Goal: Information Seeking & Learning: Check status

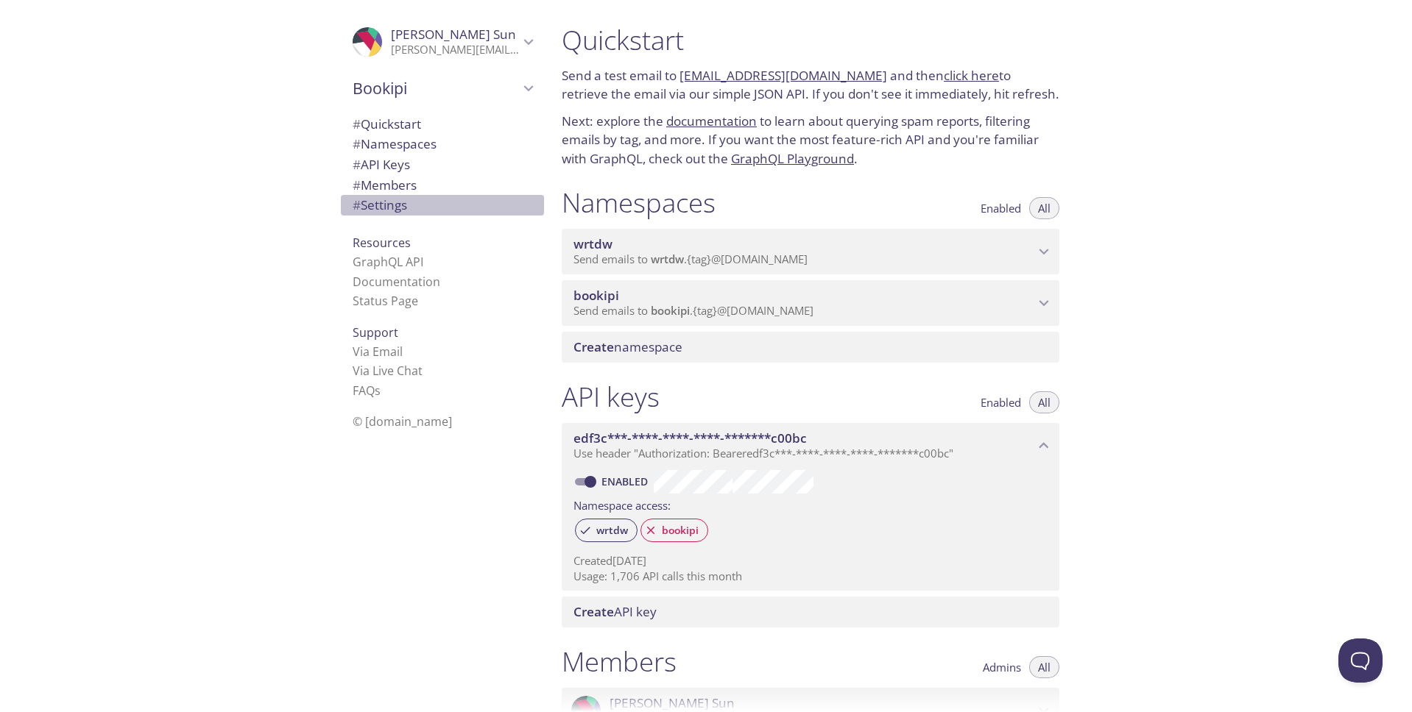
click at [362, 211] on span "# Settings" at bounding box center [380, 205] width 54 height 17
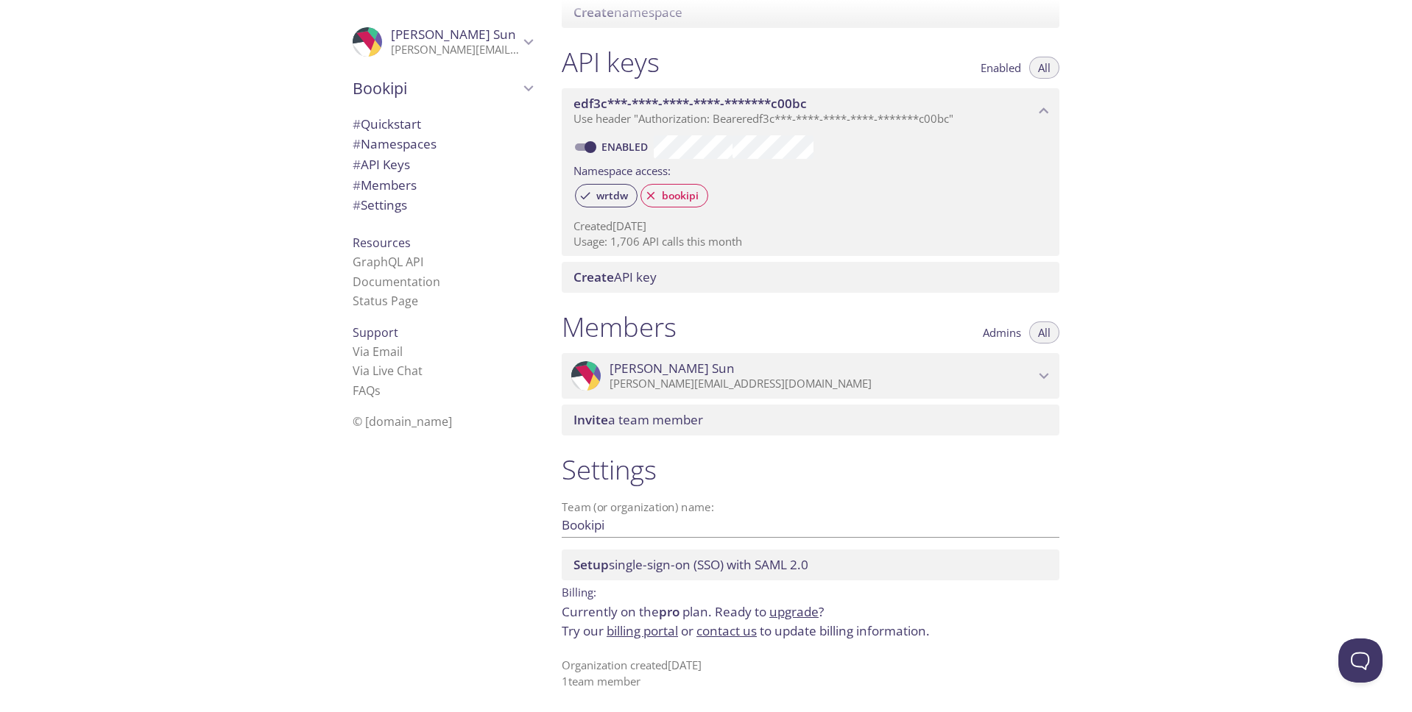
scroll to position [336, 0]
click at [668, 634] on link "billing portal" at bounding box center [642, 630] width 71 height 17
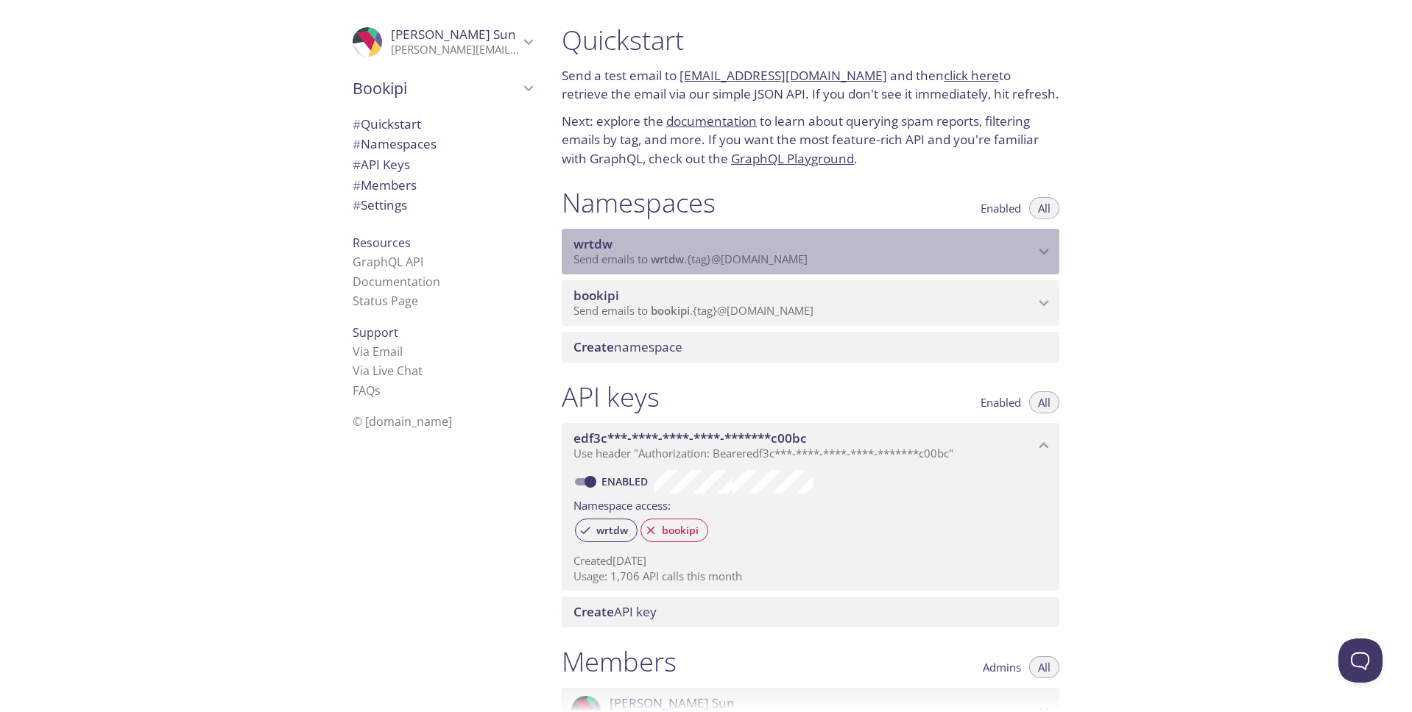
click at [1041, 258] on icon "wrtdw namespace" at bounding box center [1043, 251] width 19 height 19
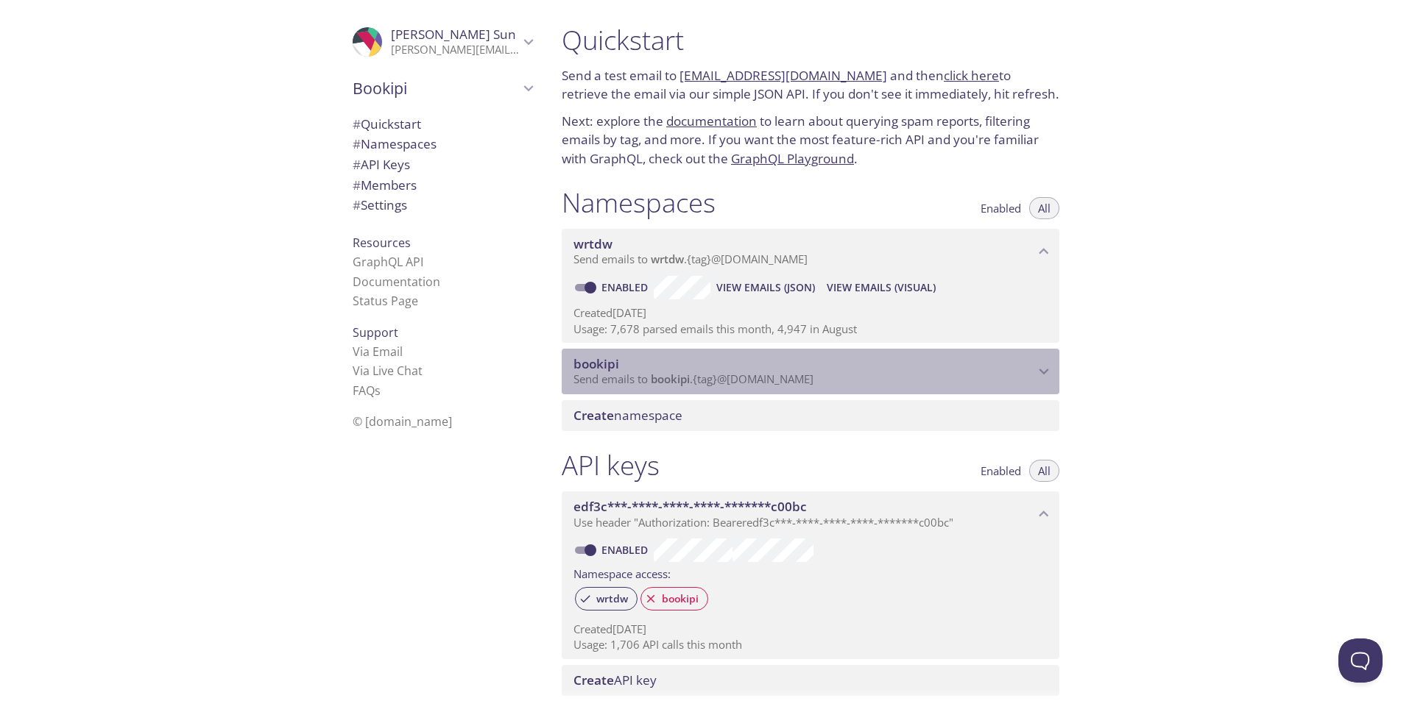
click at [1022, 368] on span "bookipi" at bounding box center [803, 364] width 461 height 16
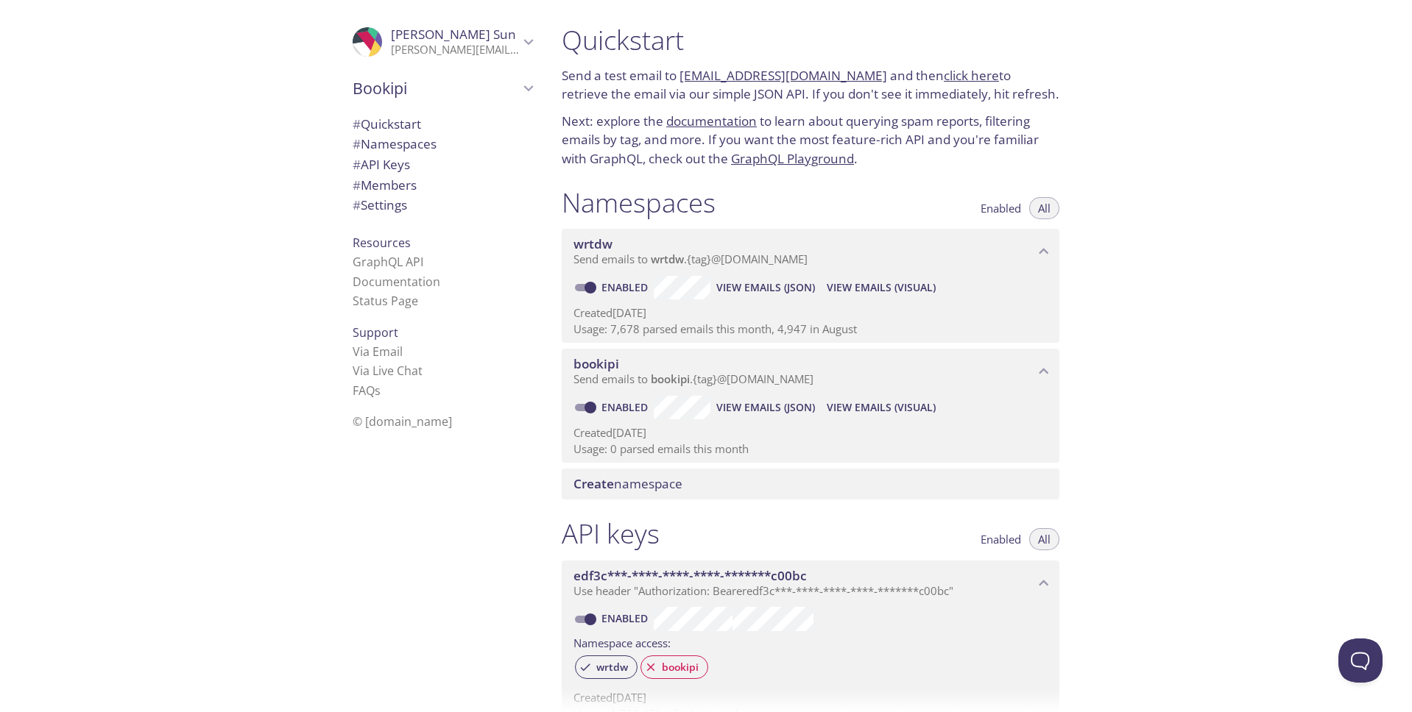
click at [1022, 368] on span "bookipi" at bounding box center [803, 364] width 461 height 16
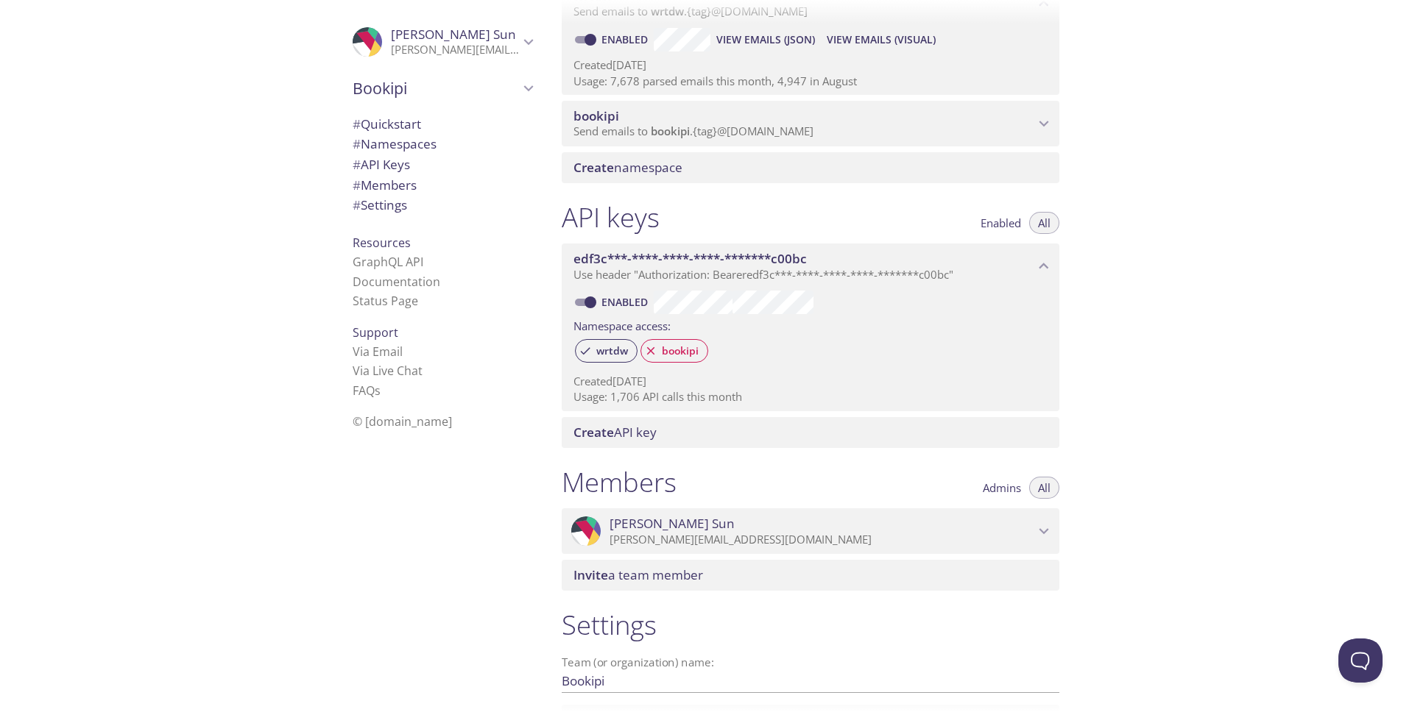
scroll to position [253, 0]
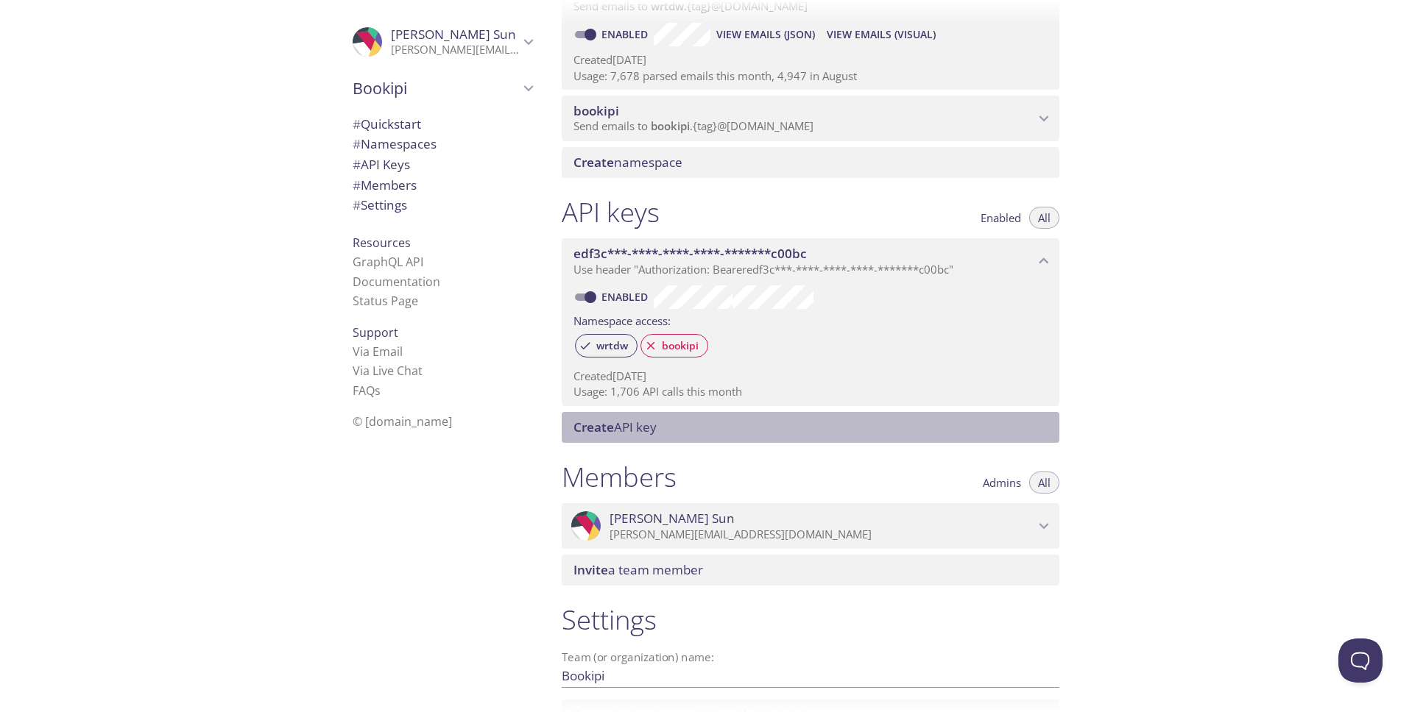
click at [1040, 439] on div "Create API key" at bounding box center [811, 427] width 498 height 31
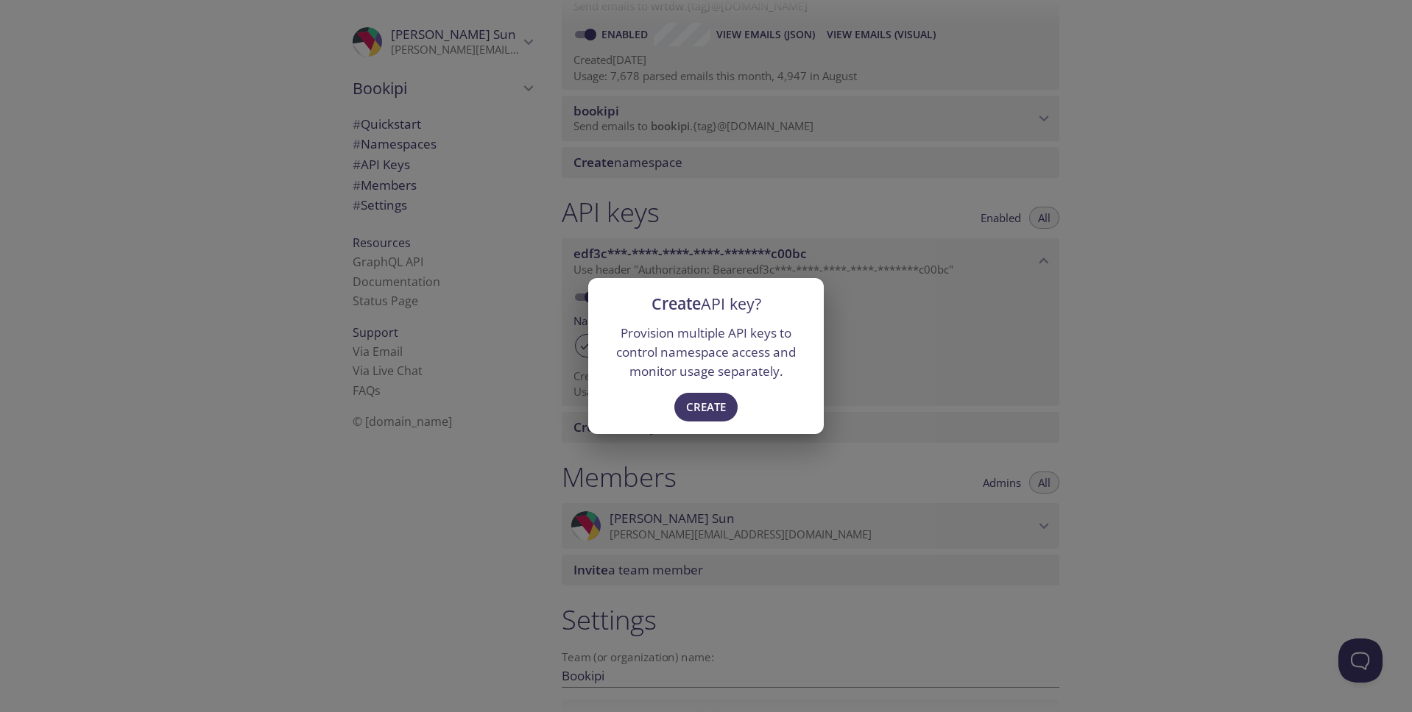
click at [1122, 408] on div "Create API key? Provision multiple API keys to control namespace access and mon…" at bounding box center [706, 356] width 1412 height 712
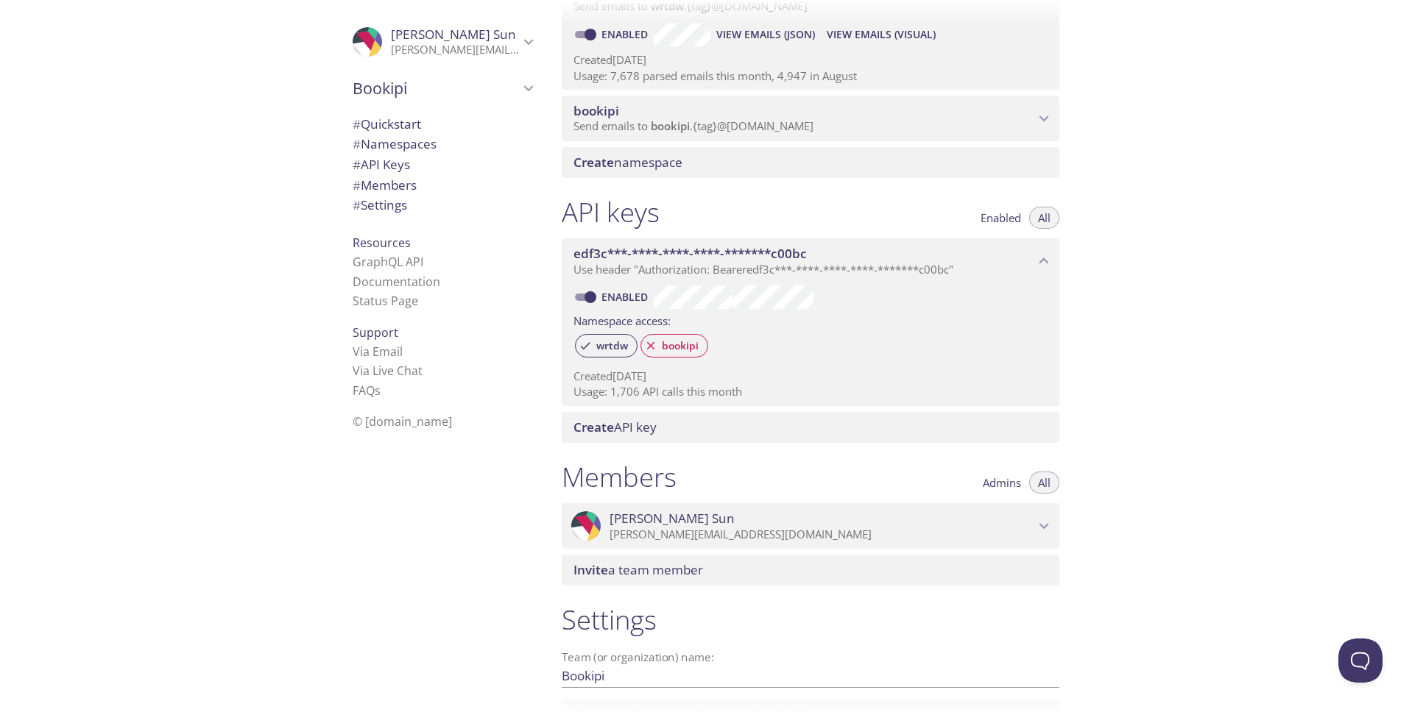
click at [364, 200] on span "# Settings" at bounding box center [380, 205] width 54 height 17
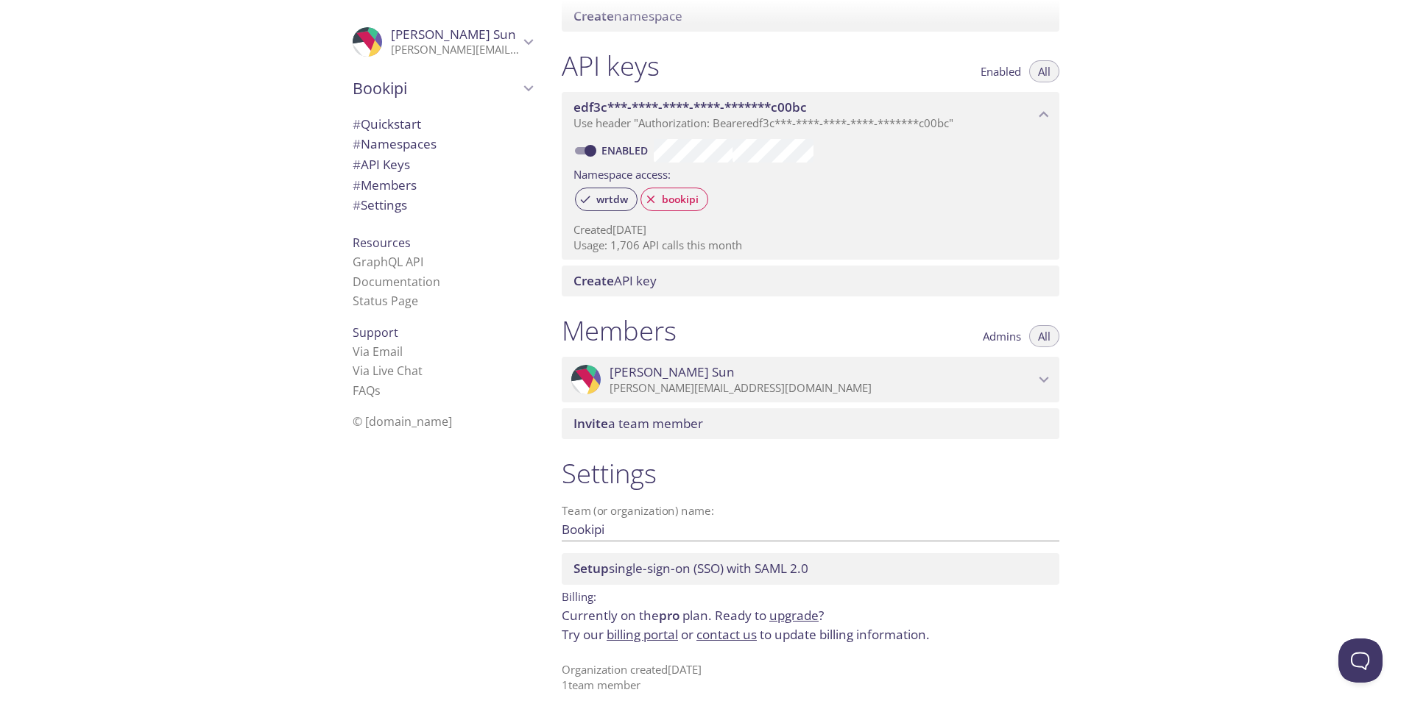
scroll to position [404, 0]
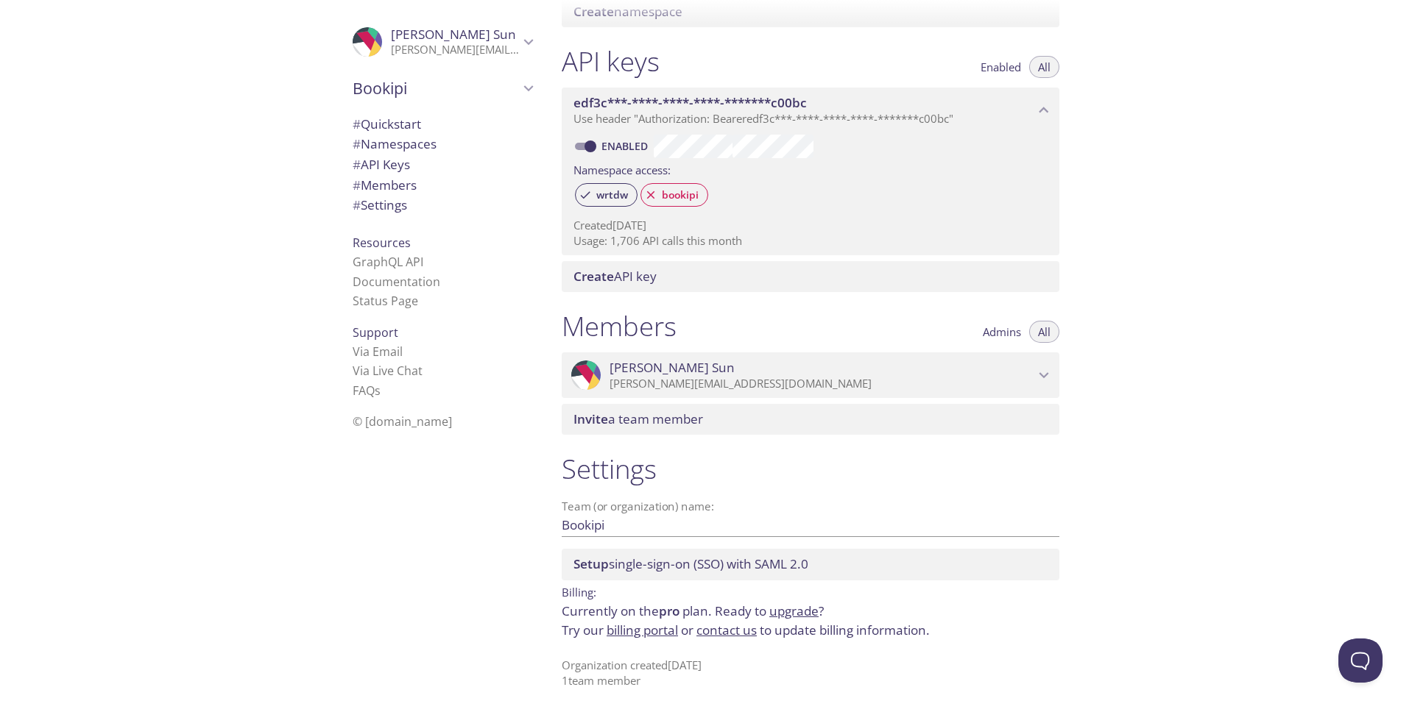
click at [934, 383] on p "[PERSON_NAME][EMAIL_ADDRESS][DOMAIN_NAME]" at bounding box center [821, 384] width 425 height 15
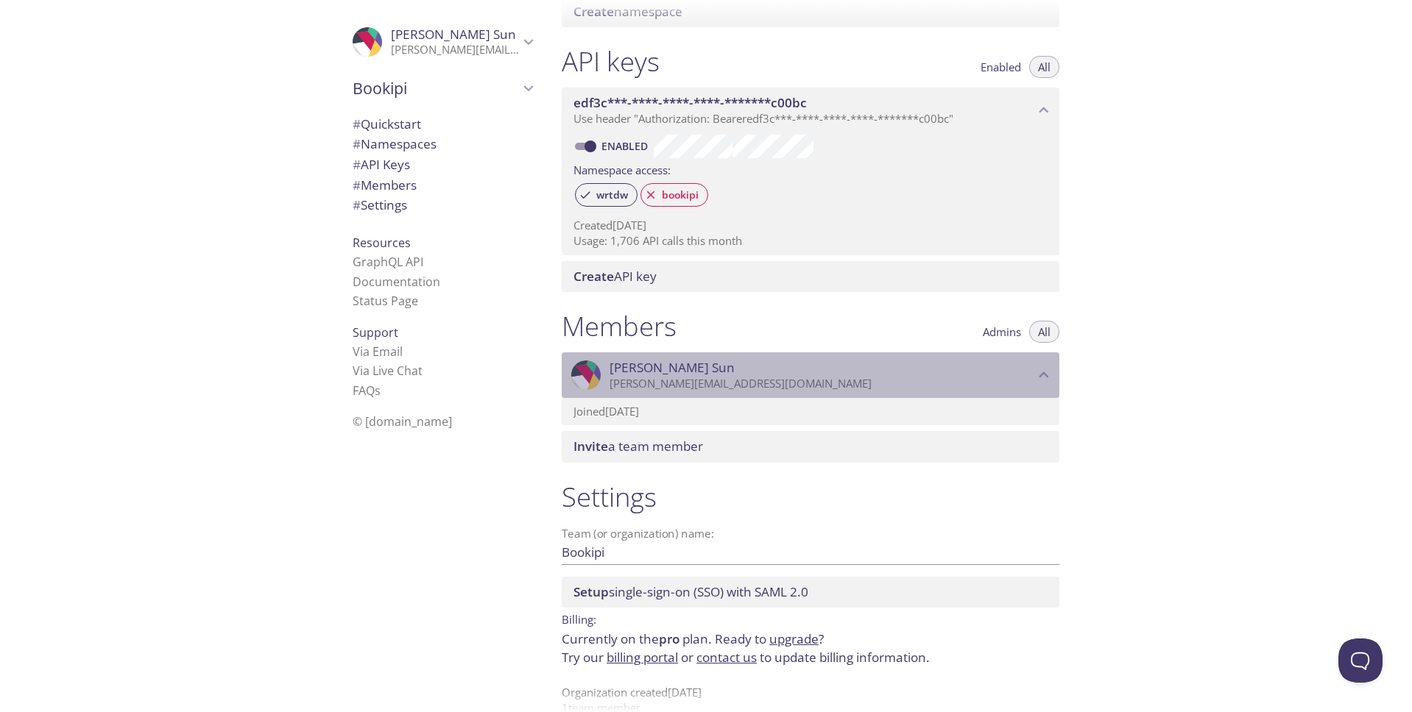
click at [934, 383] on p "[PERSON_NAME][EMAIL_ADDRESS][DOMAIN_NAME]" at bounding box center [821, 384] width 425 height 15
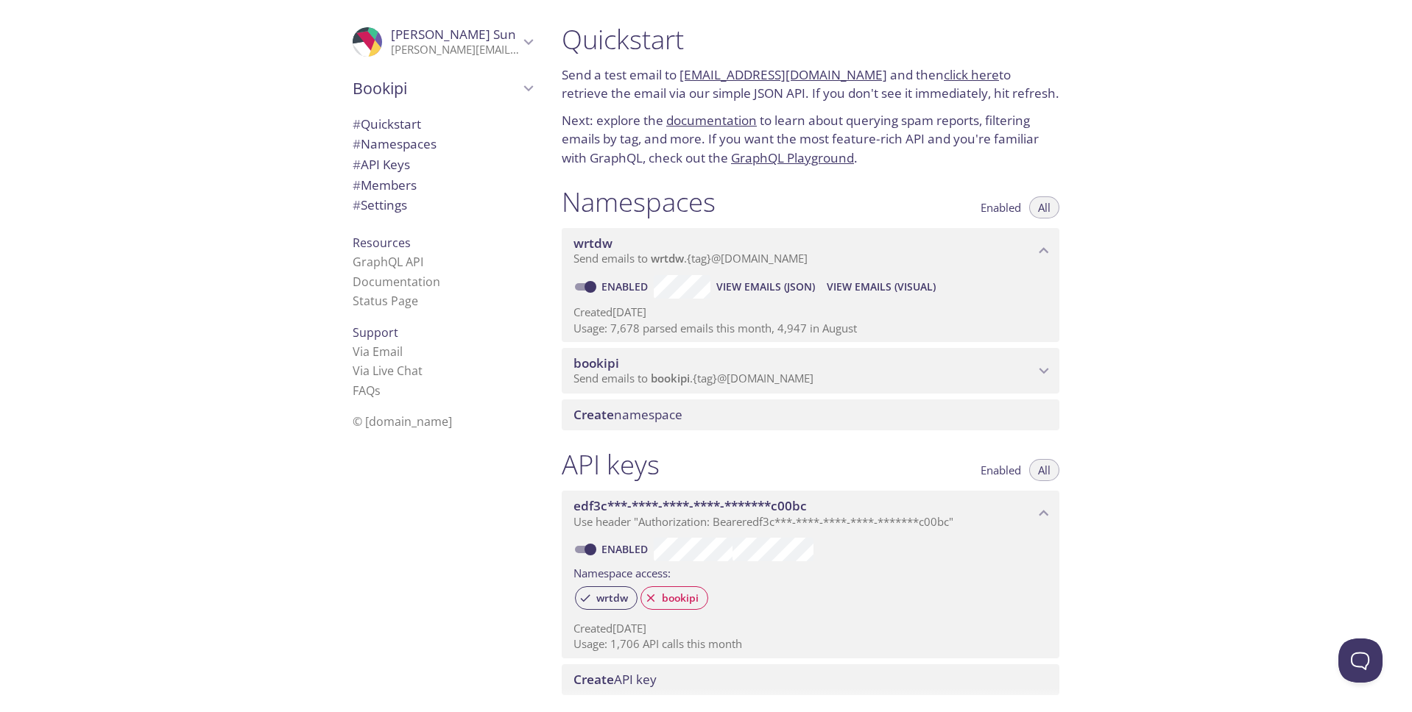
scroll to position [0, 0]
click at [757, 161] on link "GraphQL Playground" at bounding box center [792, 158] width 123 height 17
click at [897, 291] on span "View Emails (Visual)" at bounding box center [881, 288] width 109 height 18
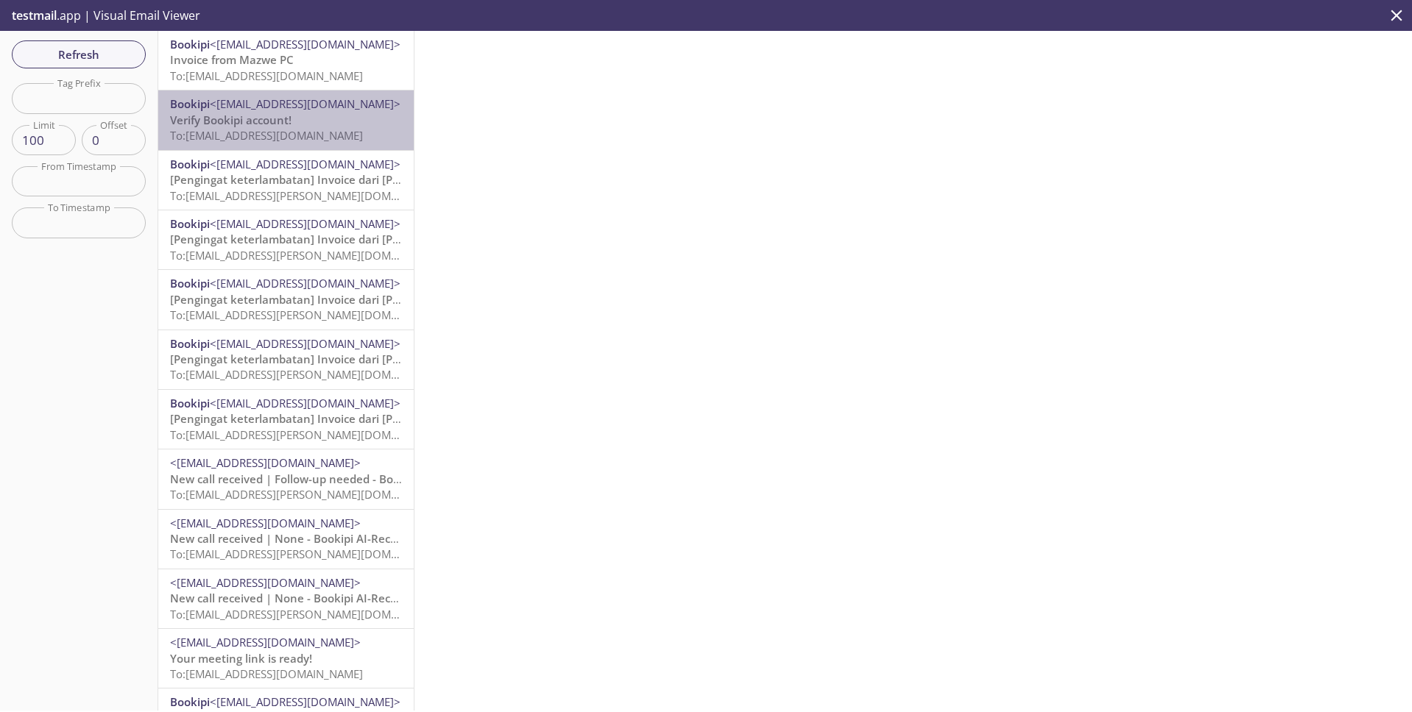
click at [318, 135] on span "To: wrtdw.v2.jspk_prod0929@inbox.testmail.app" at bounding box center [266, 135] width 193 height 15
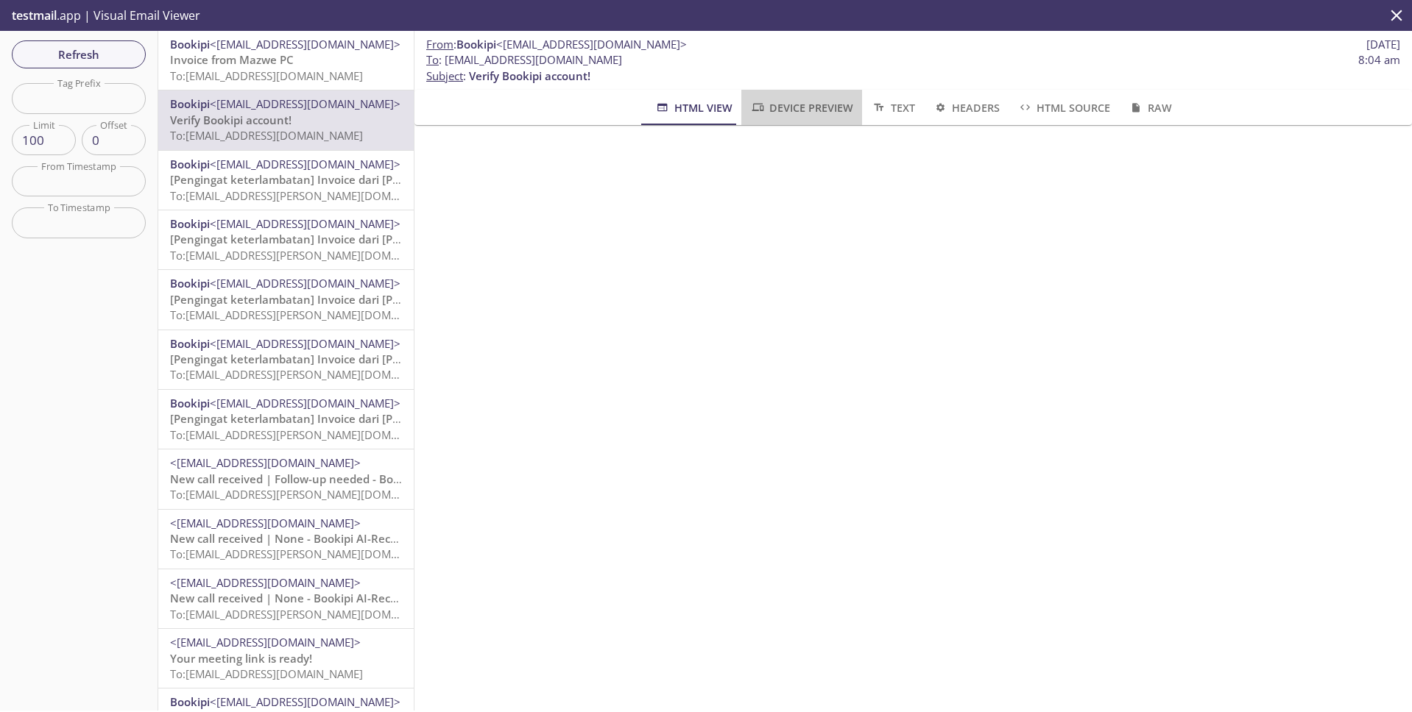
click at [837, 102] on span "Device Preview" at bounding box center [801, 108] width 103 height 18
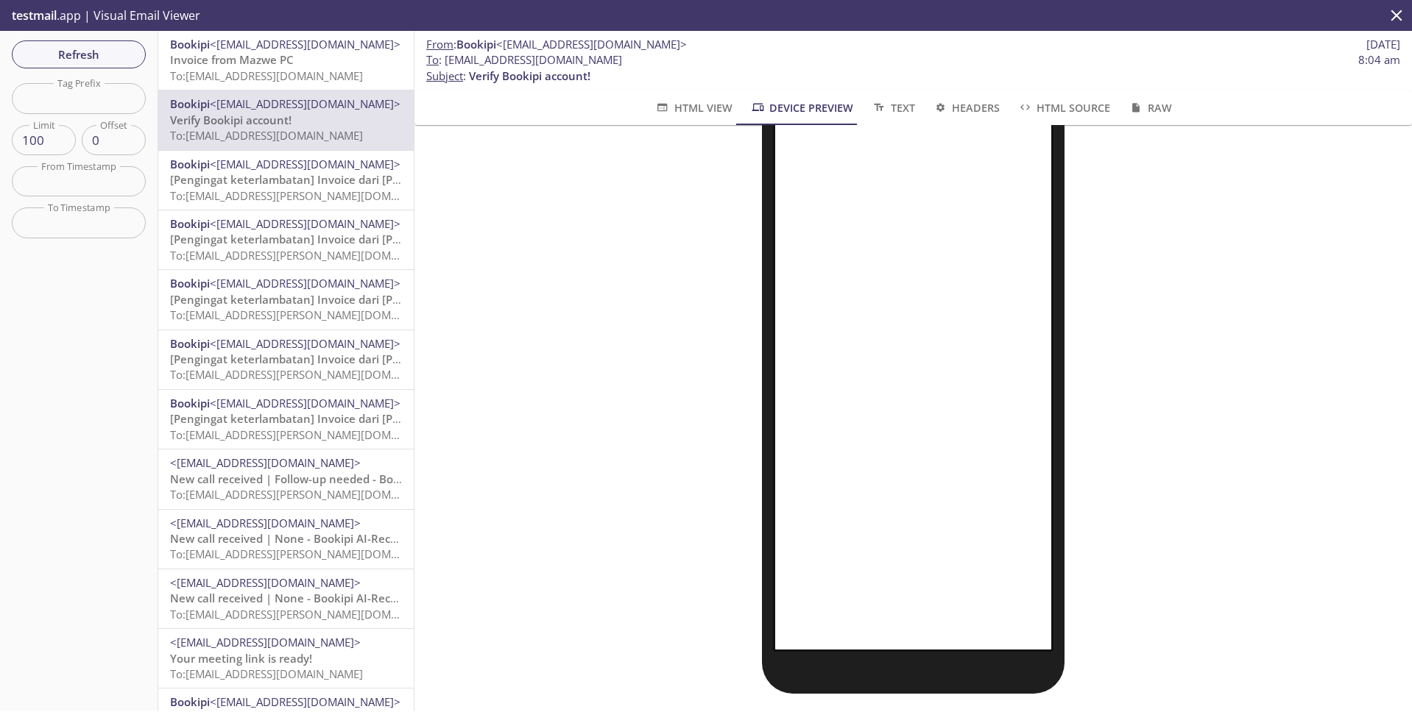
scroll to position [205, 0]
click at [876, 88] on div "From : Bookipi <do_not_reply@email.bookipi.com> 29 Sep 2025 To : wrtdw.v2.jspk_…" at bounding box center [912, 60] width 997 height 59
drag, startPoint x: 880, startPoint y: 93, endPoint x: 899, endPoint y: 97, distance: 19.6
click at [885, 94] on button "Text" at bounding box center [892, 107] width 61 height 35
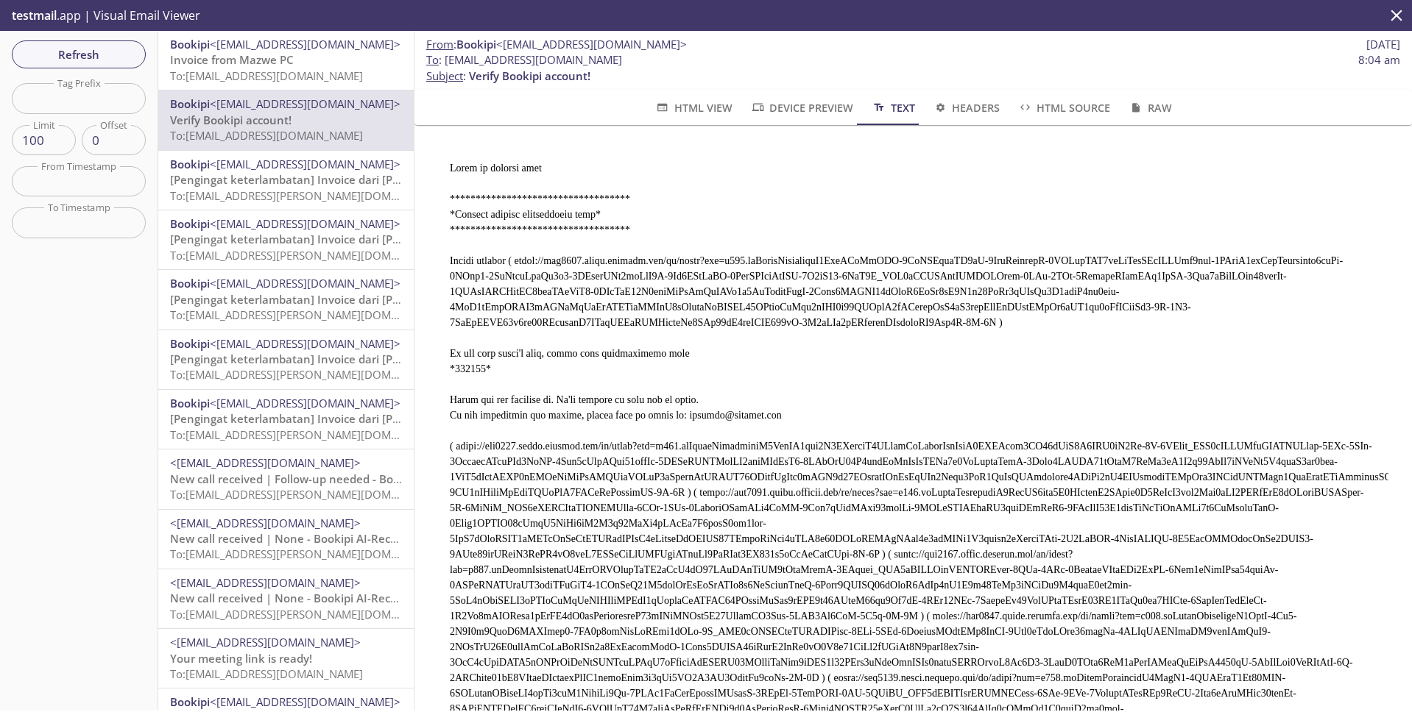
scroll to position [0, 0]
click at [969, 100] on span "Headers" at bounding box center [966, 108] width 67 height 18
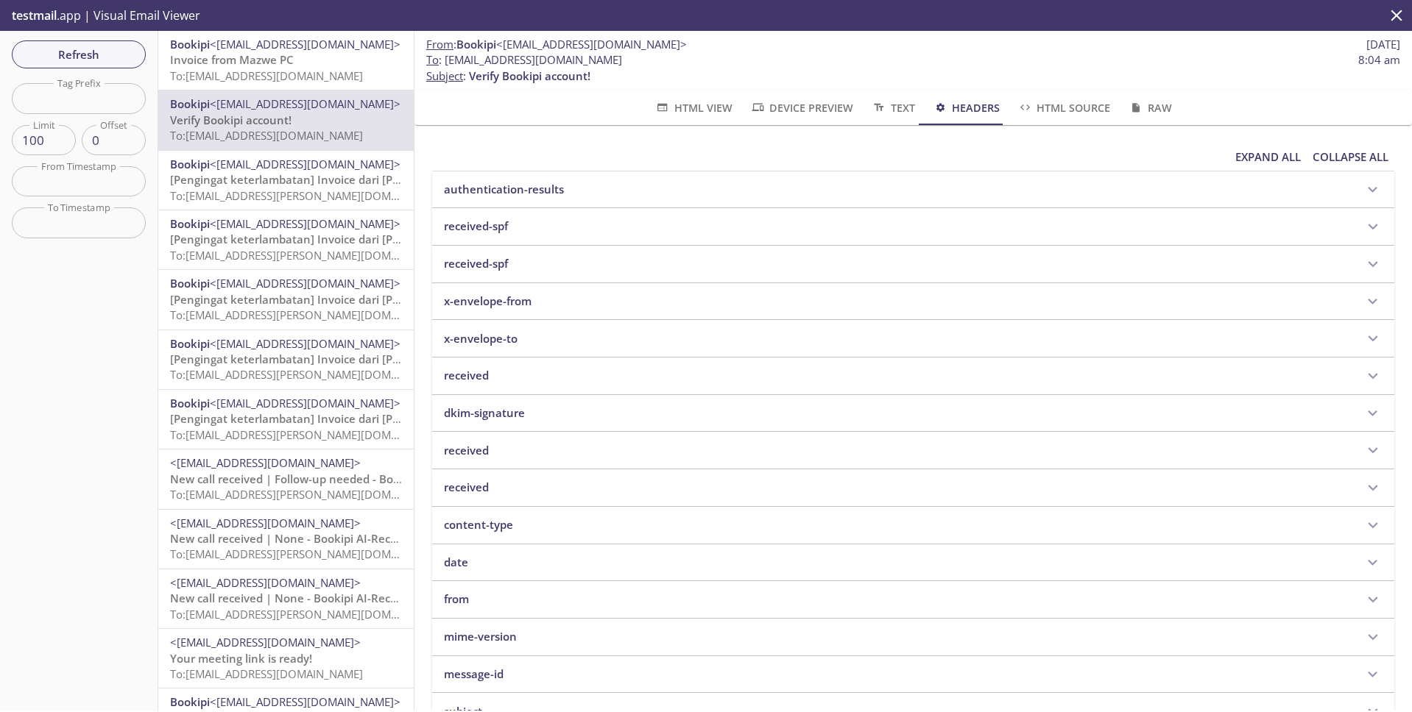
click at [1021, 190] on div "authentication-results" at bounding box center [899, 189] width 910 height 15
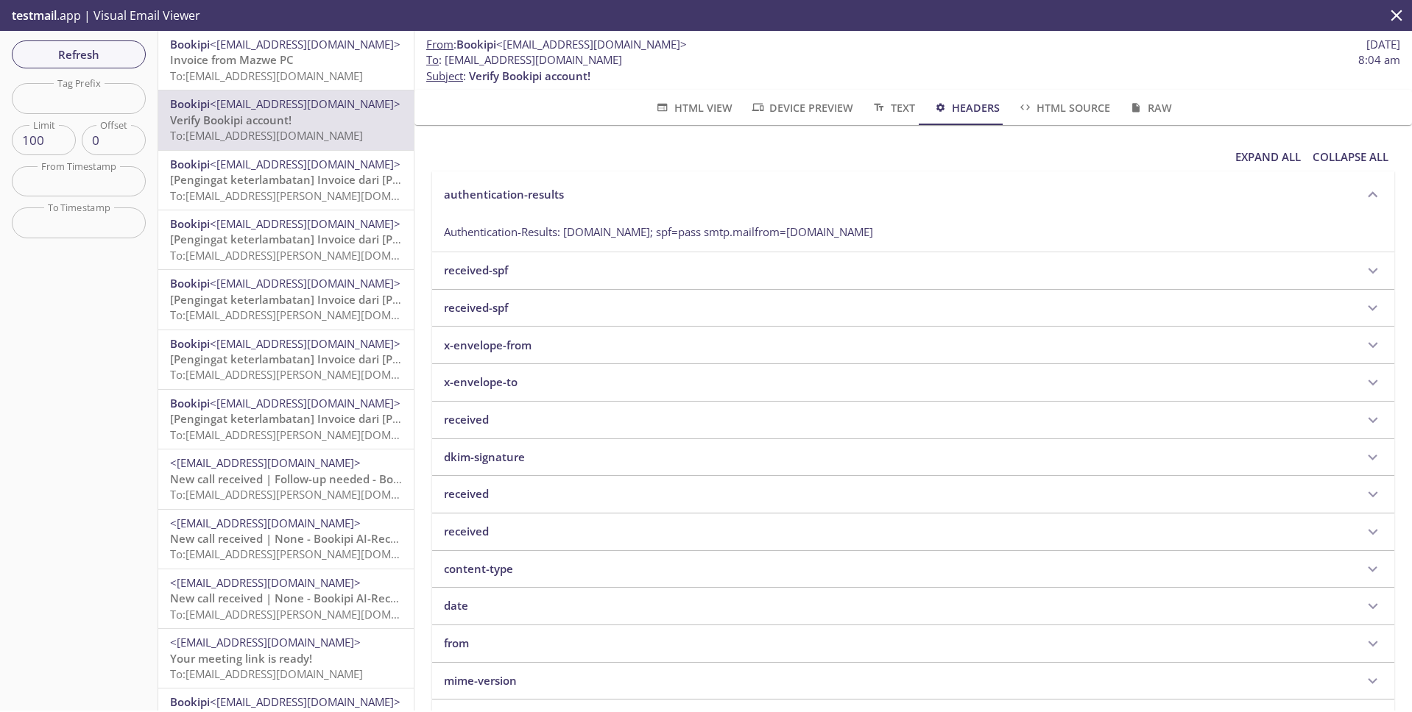
click at [1024, 99] on span "HTML Source" at bounding box center [1063, 108] width 93 height 18
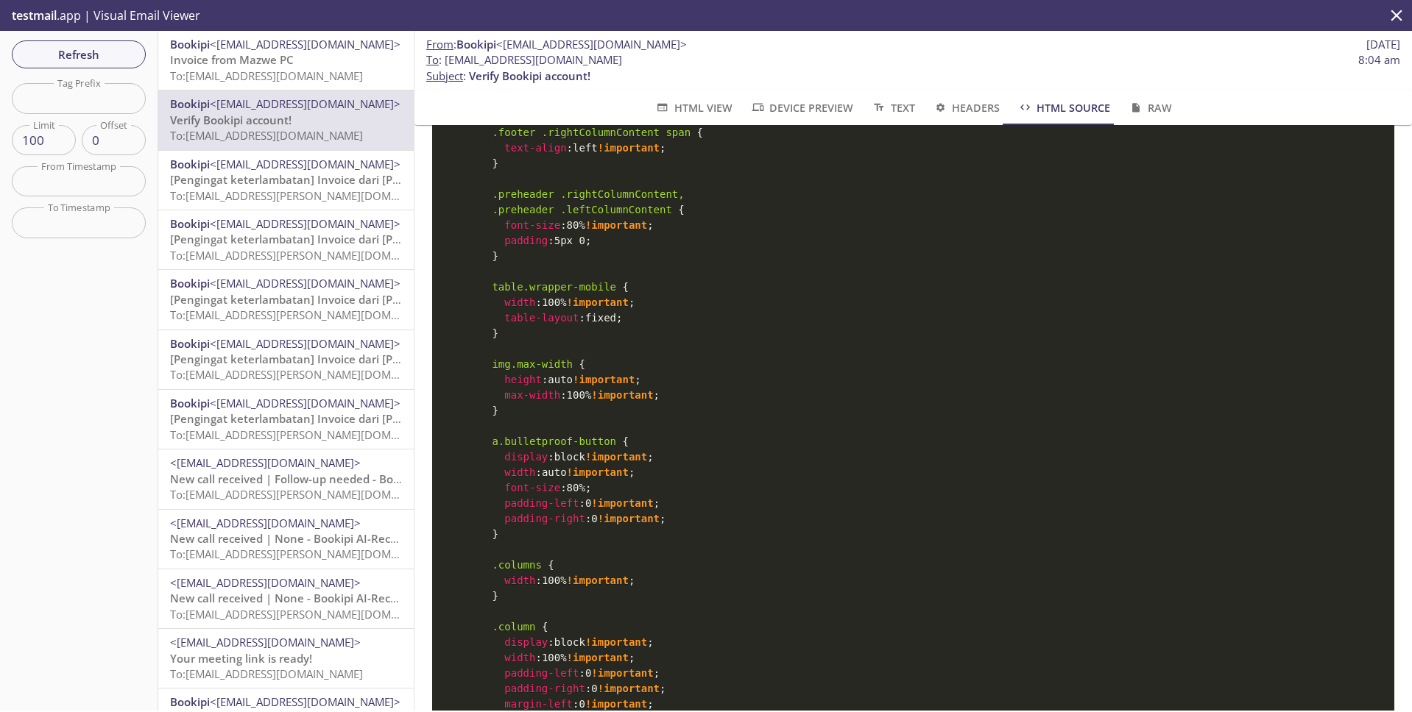
scroll to position [1855, 0]
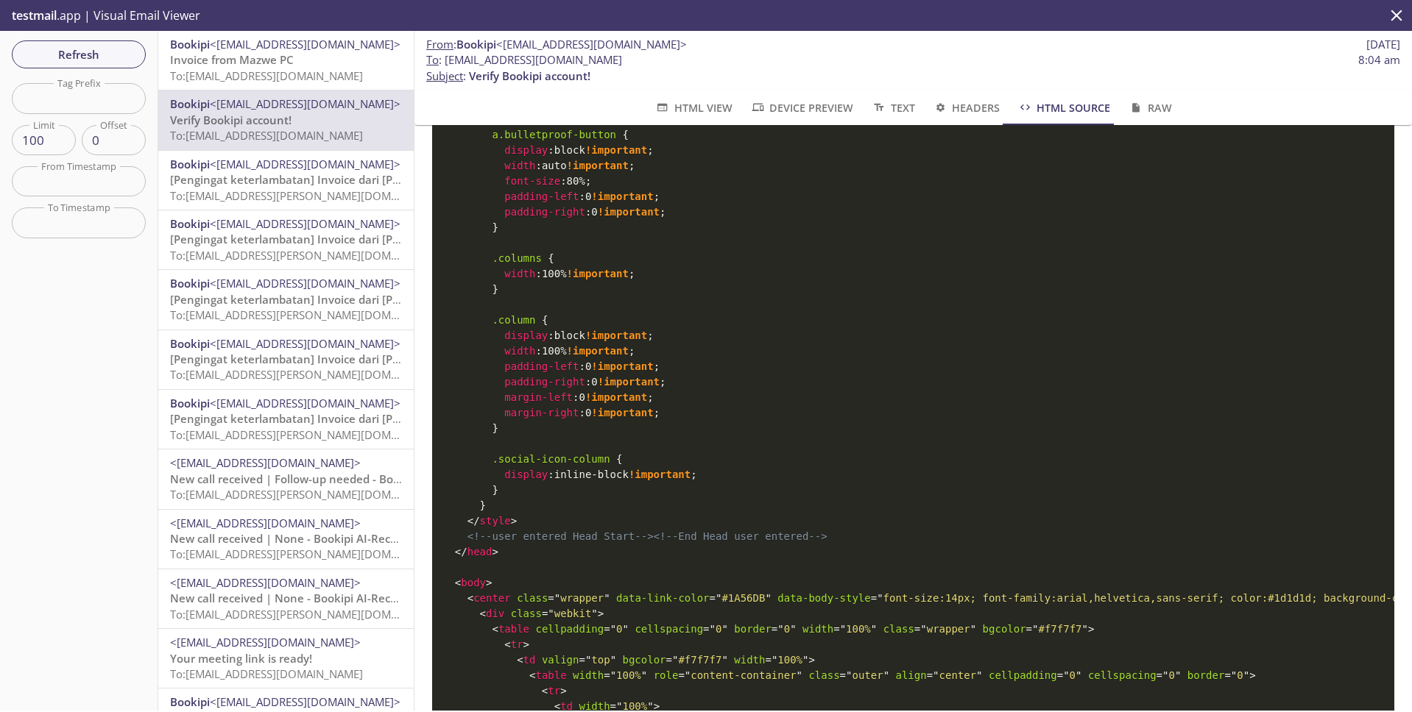
click at [694, 118] on button "HTML View" at bounding box center [693, 107] width 95 height 35
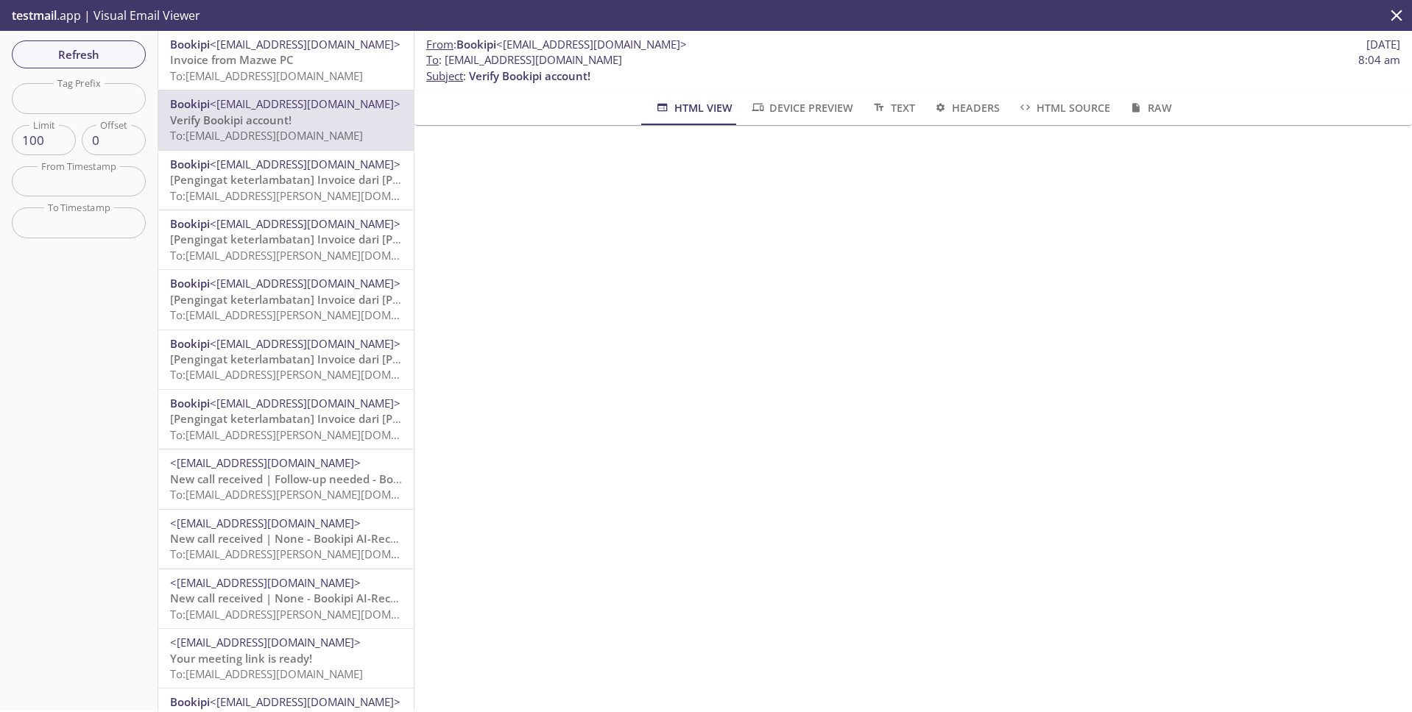
click at [116, 177] on input "text" at bounding box center [79, 181] width 134 height 30
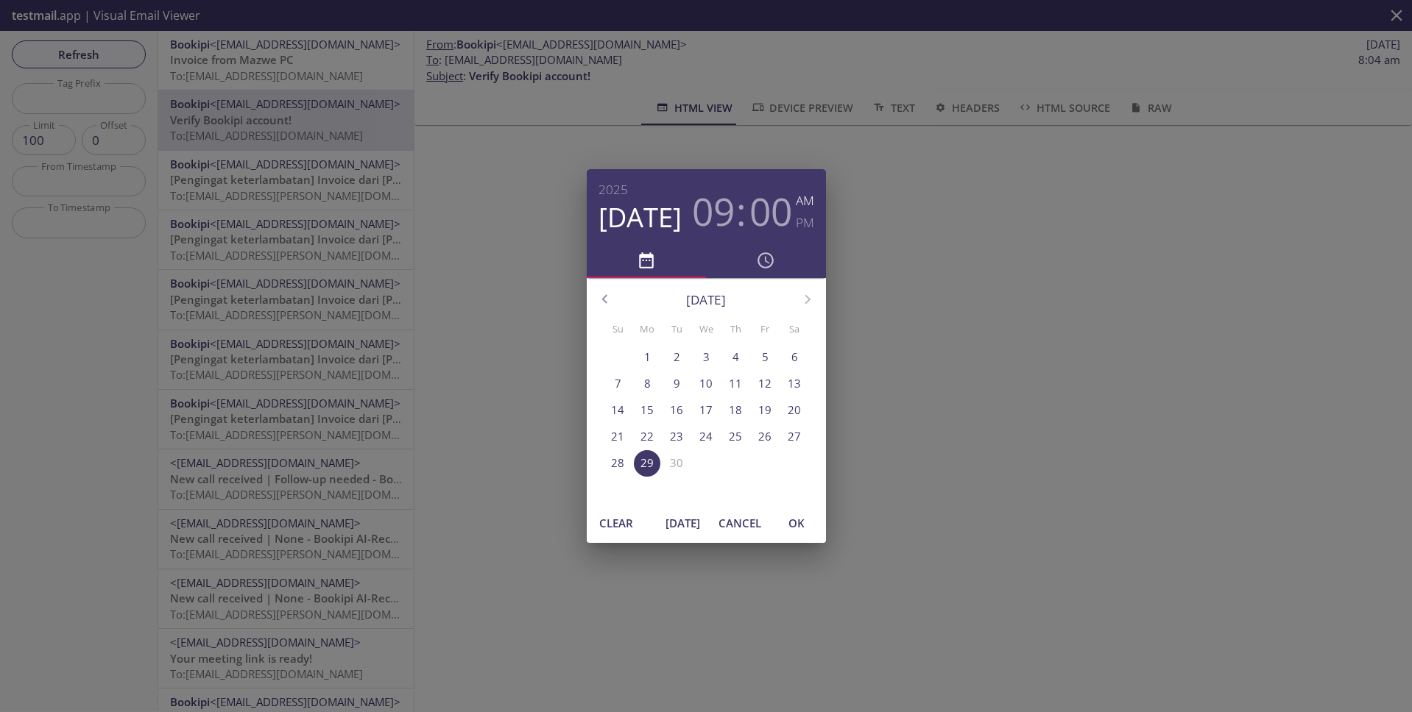
click at [711, 383] on p "10" at bounding box center [705, 383] width 13 height 15
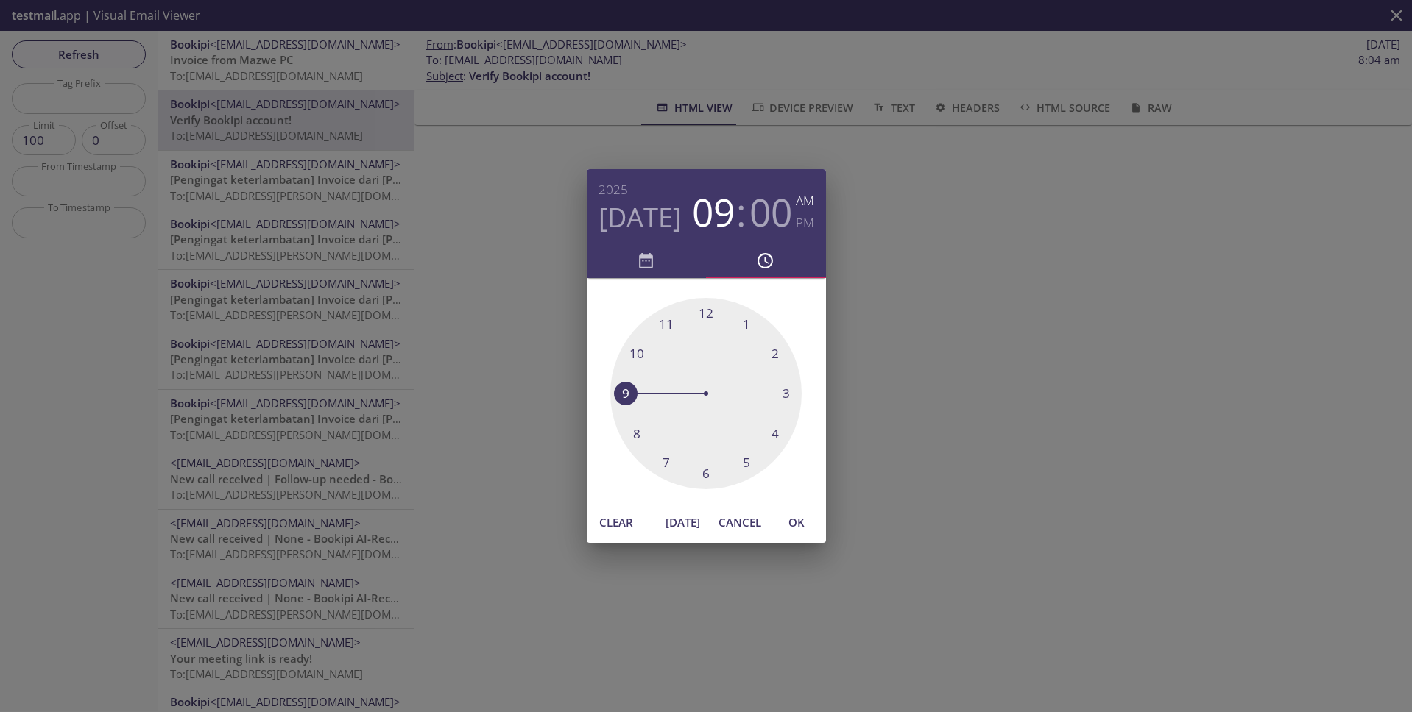
click at [788, 526] on span "OK" at bounding box center [796, 522] width 35 height 19
type input "10 Sep 25 9:00 am"
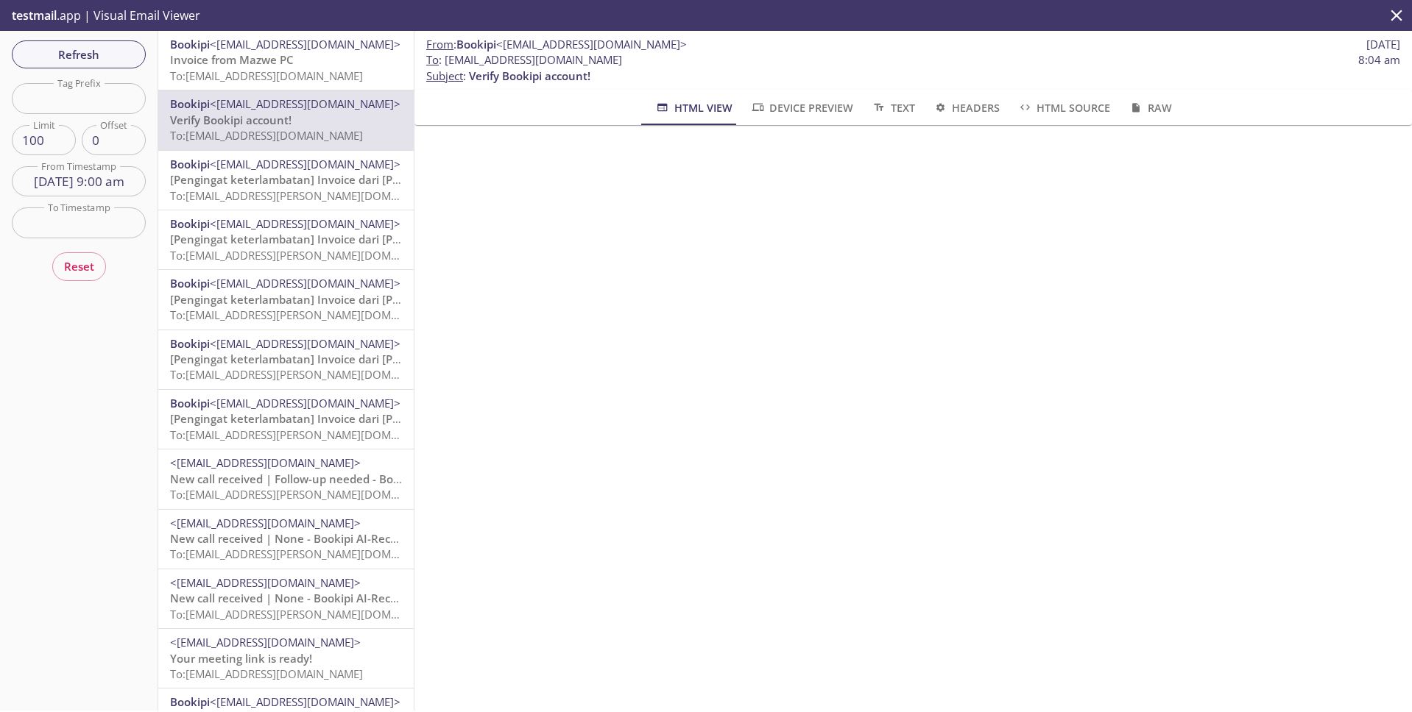
click at [113, 226] on input "text" at bounding box center [79, 223] width 134 height 30
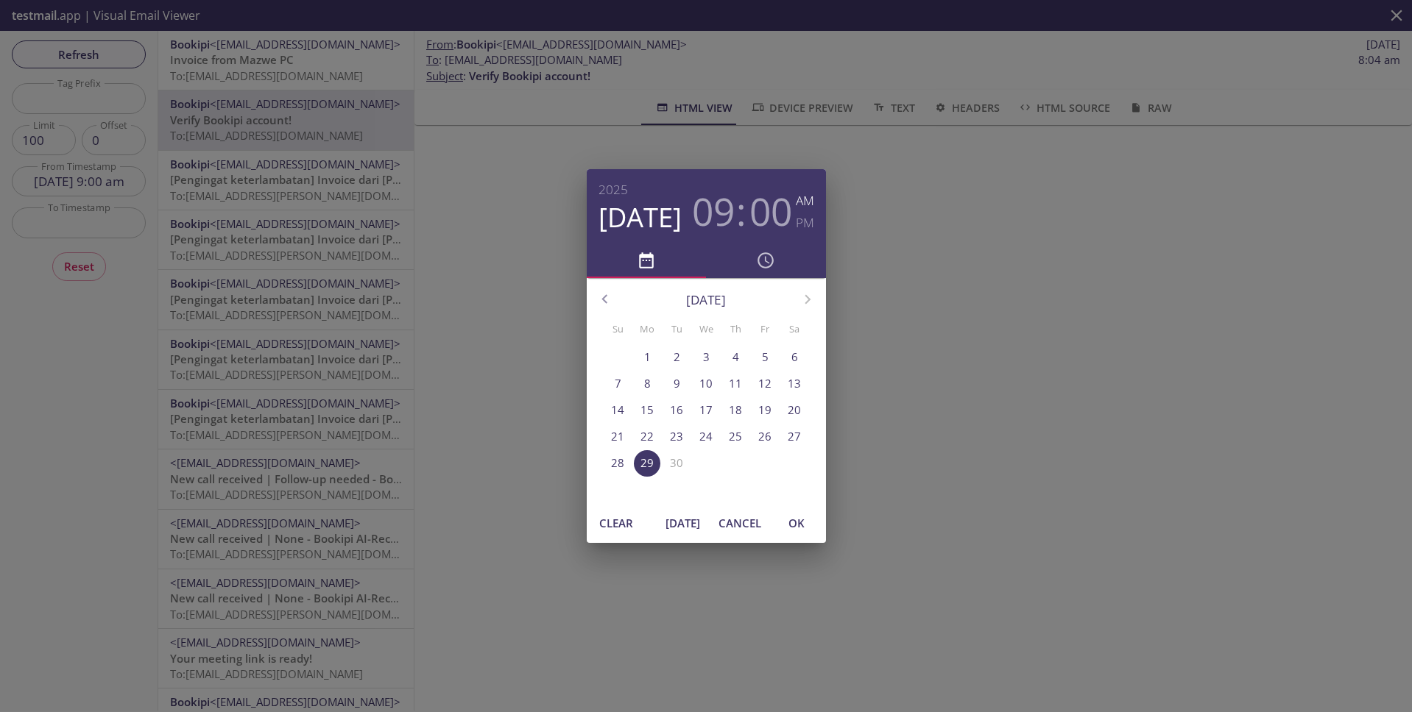
click at [772, 392] on button "12" at bounding box center [765, 384] width 26 height 26
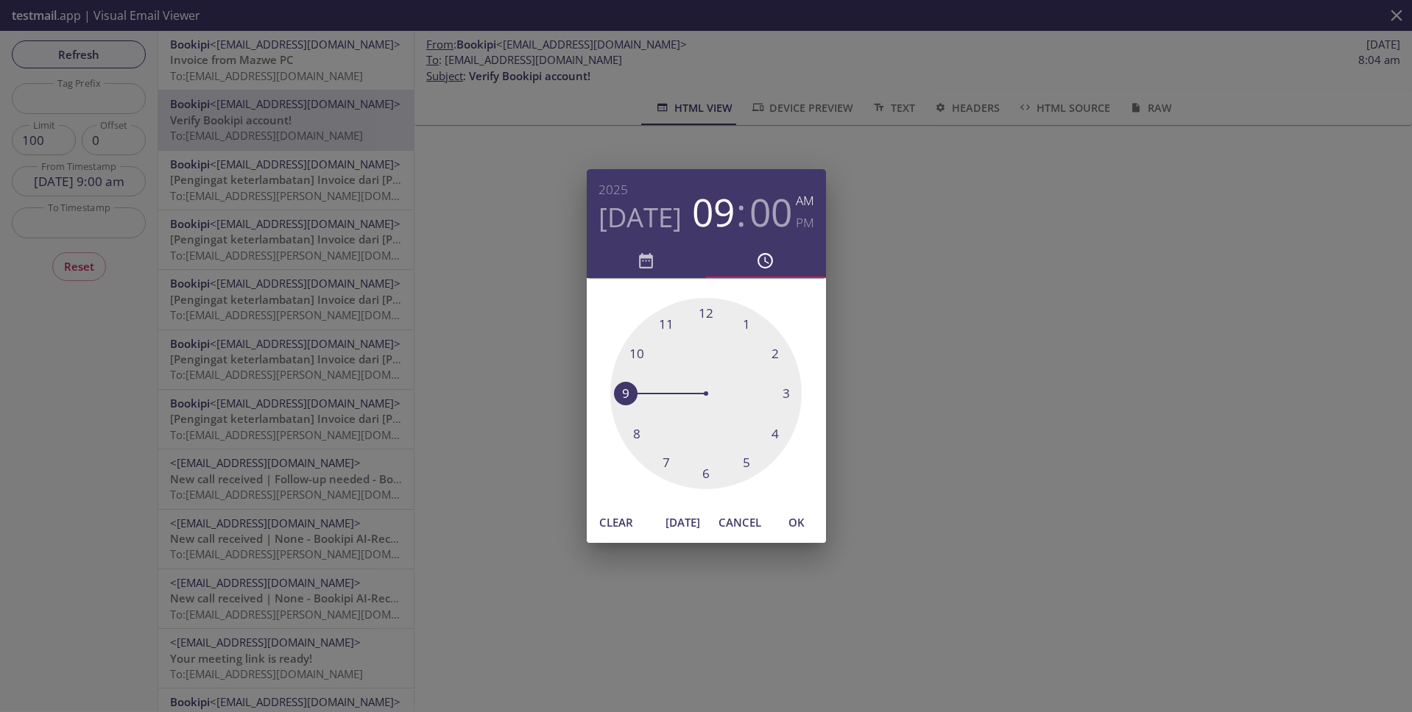
click at [800, 520] on span "OK" at bounding box center [796, 522] width 35 height 19
type input "12 Sep 25 9:00 am"
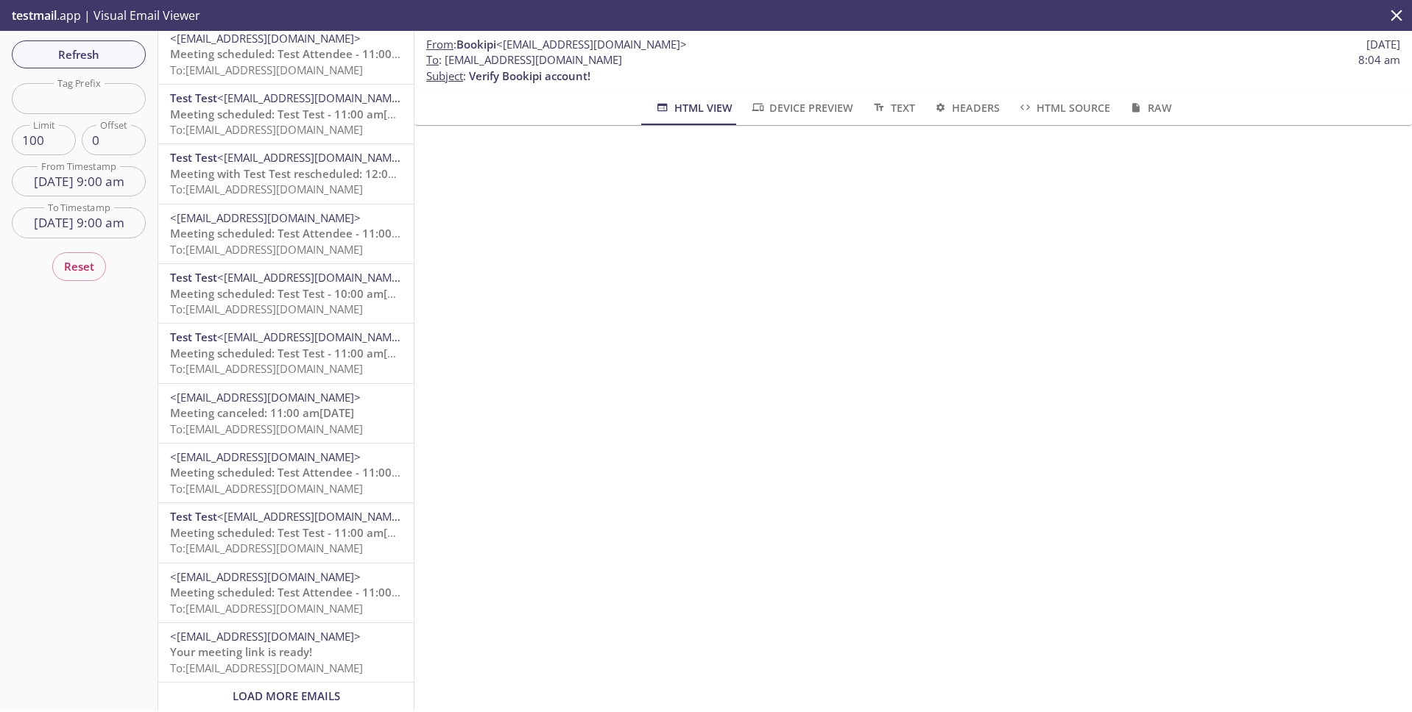
scroll to position [5344, 0]
click at [287, 361] on span "To: wrtdw.v2.calenderscheduling1757574185097attendee@inbox.testmail.app" at bounding box center [266, 368] width 193 height 15
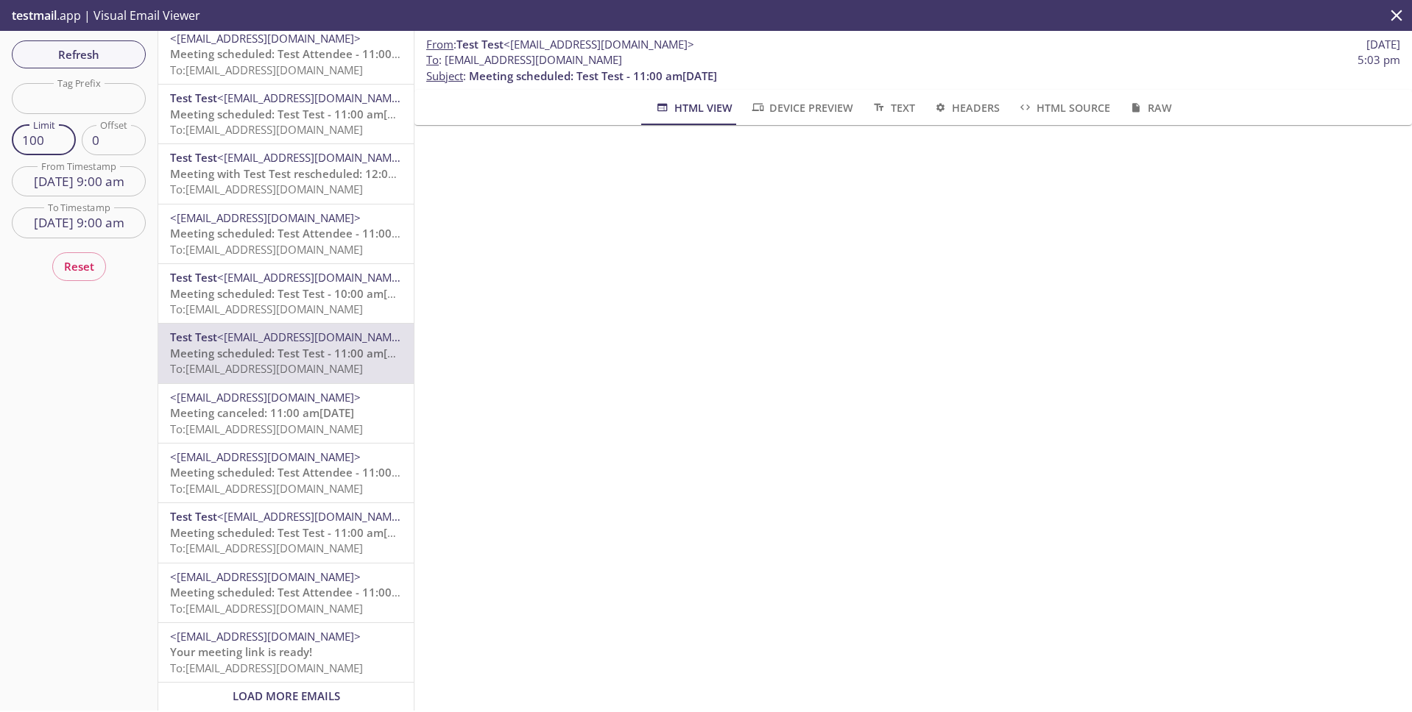
drag, startPoint x: 25, startPoint y: 146, endPoint x: 52, endPoint y: 177, distance: 40.6
click at [38, 163] on div "Refresh Filters Tag Prefix Tag Prefix Limit 100 Limit Offset 0 Offset From Time…" at bounding box center [79, 371] width 158 height 680
click at [57, 181] on input "10 Sep 25 9:00 am" at bounding box center [79, 181] width 134 height 30
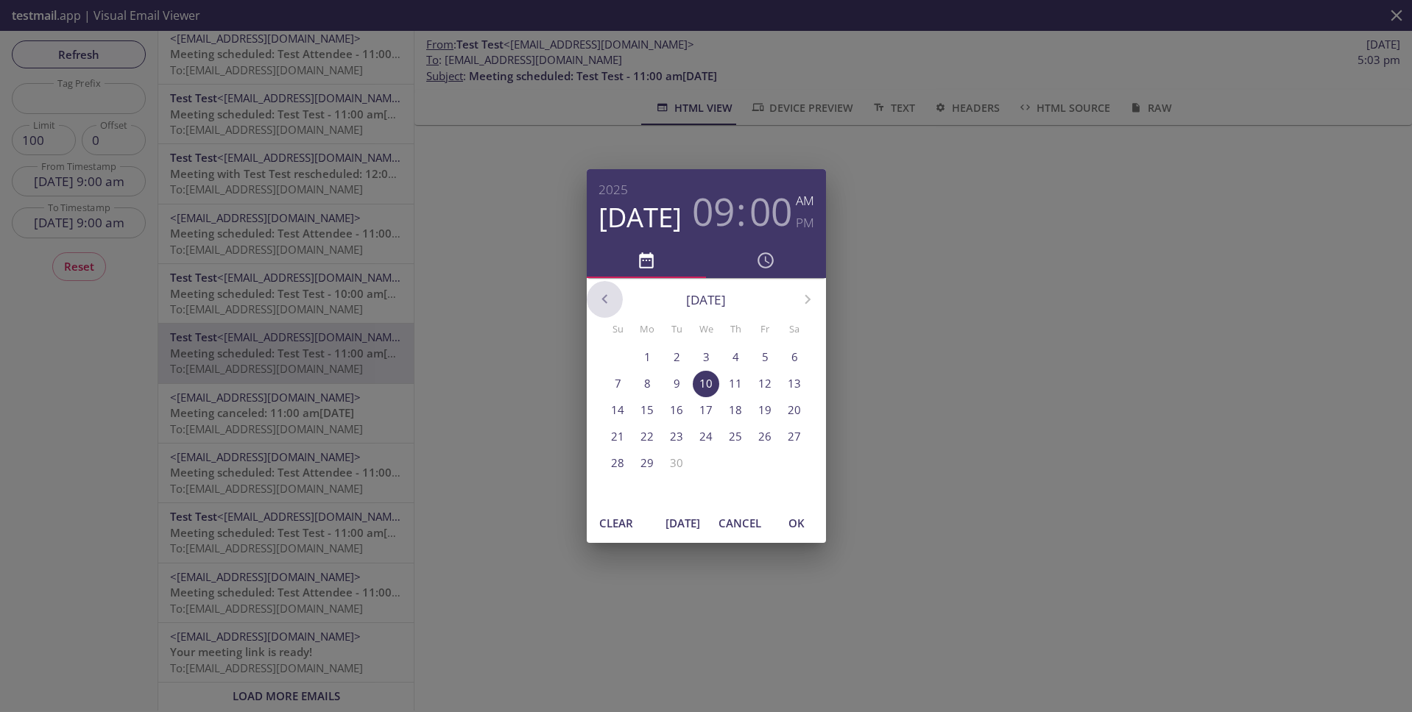
click at [615, 304] on button "button" at bounding box center [605, 299] width 37 height 37
click at [771, 463] on p "29" at bounding box center [764, 463] width 13 height 15
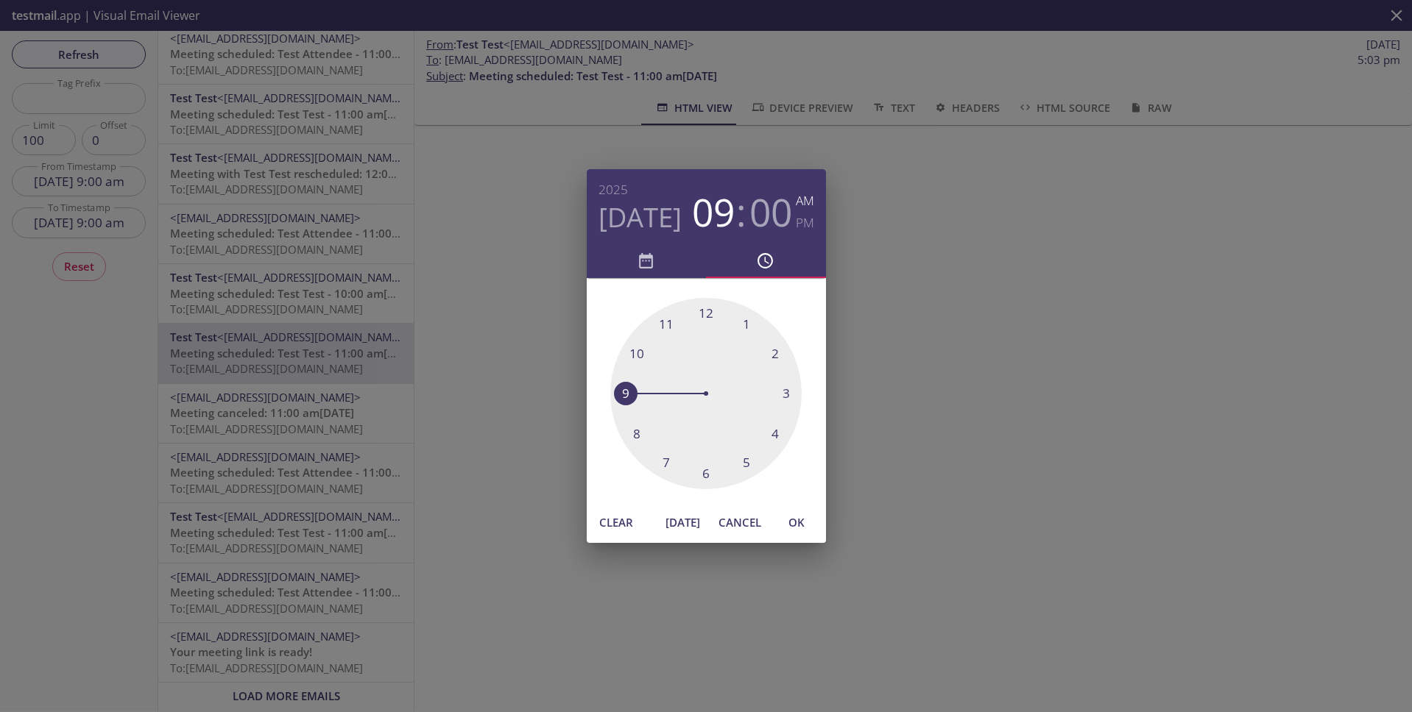
click at [802, 522] on span "OK" at bounding box center [796, 522] width 35 height 19
type input "29 Aug 25 9:00 am"
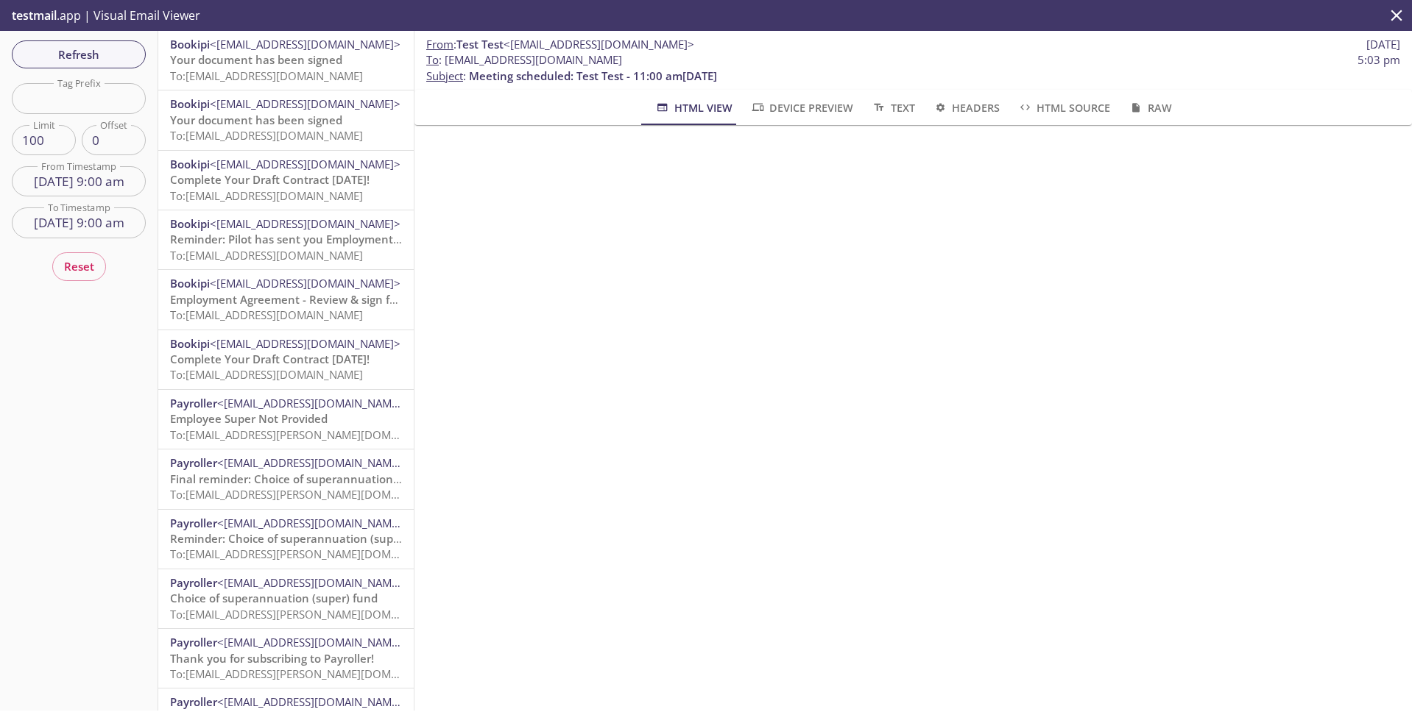
click at [88, 226] on input "12 Sep 25 9:00 am" at bounding box center [79, 223] width 134 height 30
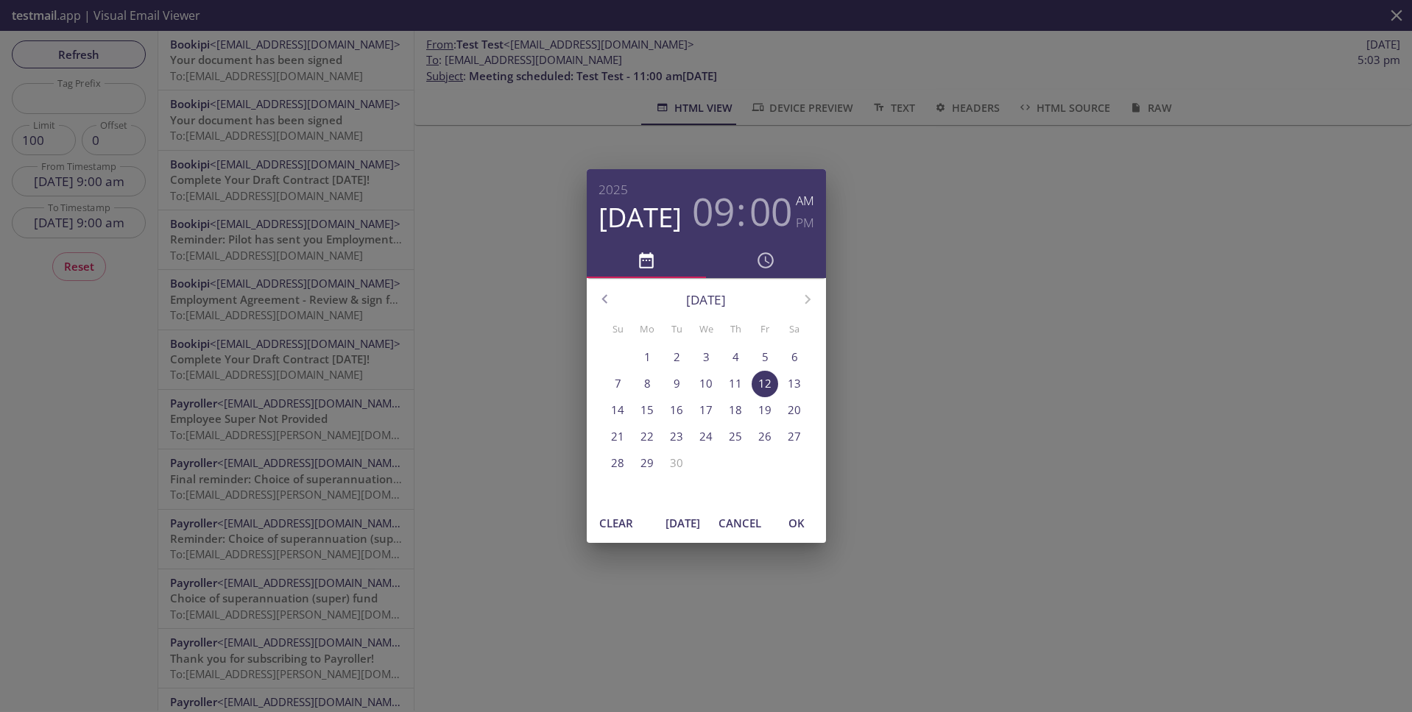
click at [611, 301] on icon "button" at bounding box center [604, 299] width 19 height 19
click at [799, 470] on p "30" at bounding box center [794, 463] width 13 height 15
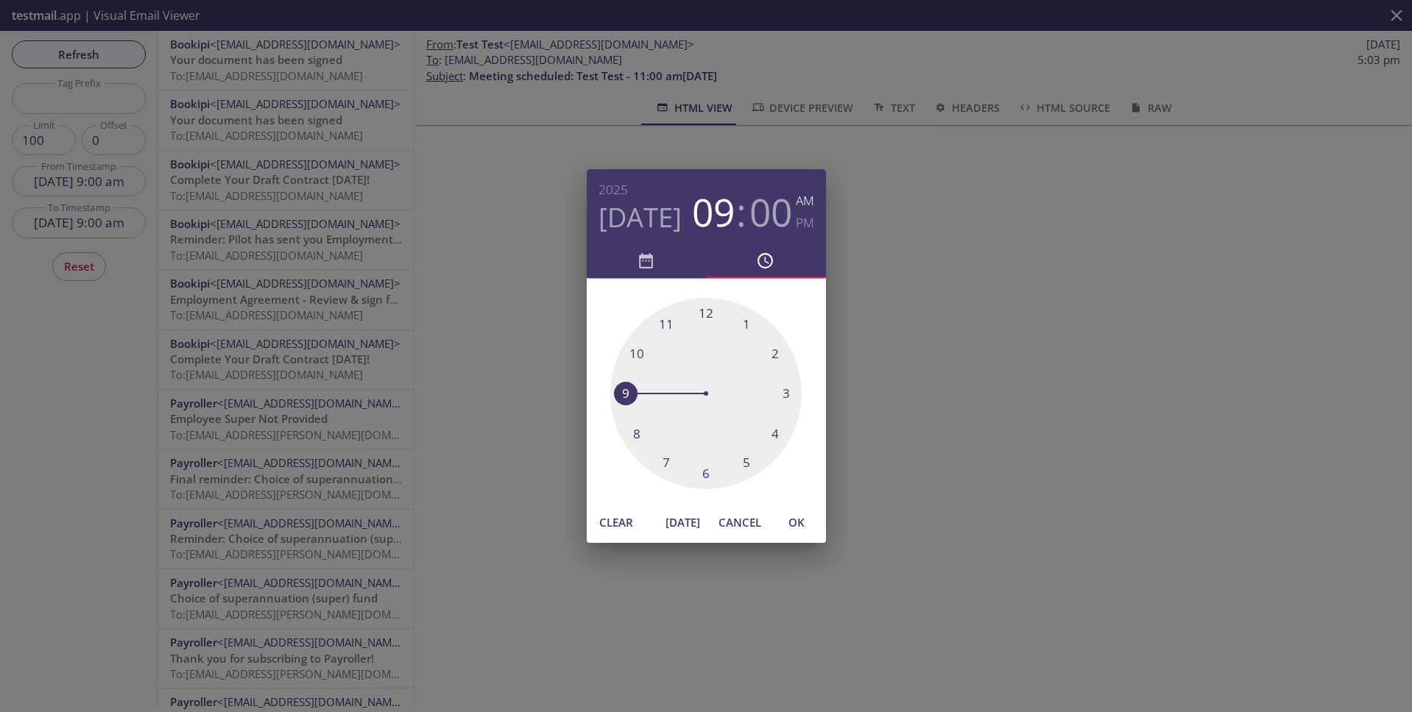
click at [799, 525] on span "OK" at bounding box center [796, 522] width 35 height 19
type input "30 Aug 25 9:00 am"
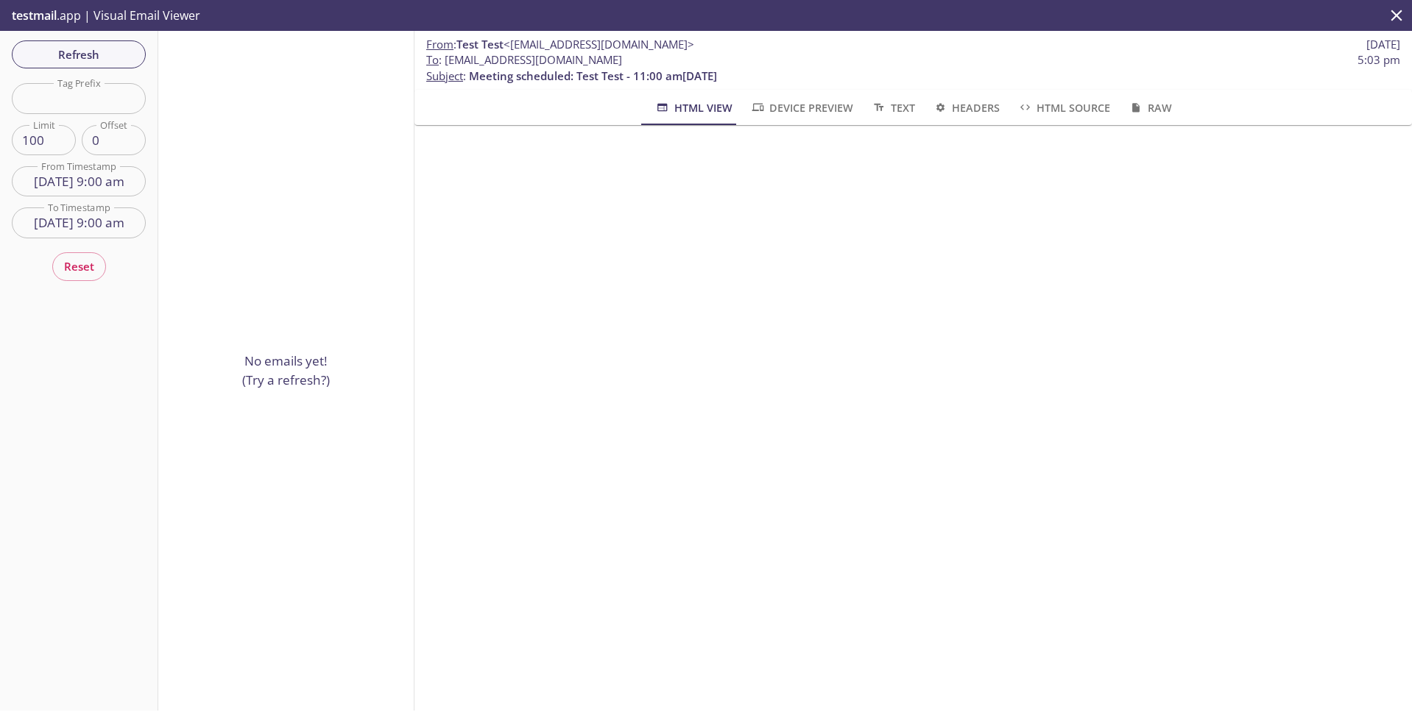
click at [100, 186] on input "29 Aug 25 9:00 am" at bounding box center [79, 181] width 134 height 30
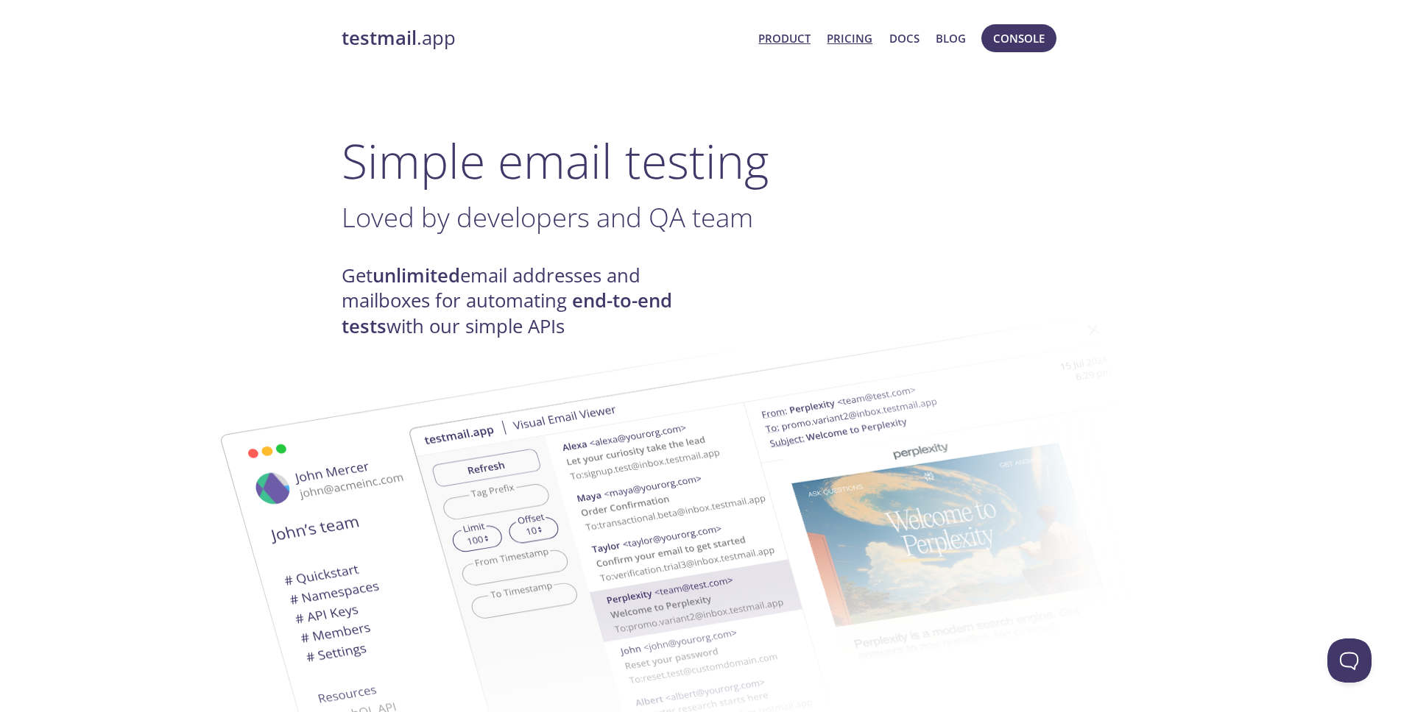
click at [841, 40] on link "Pricing" at bounding box center [850, 38] width 46 height 19
